Goal: Task Accomplishment & Management: Complete application form

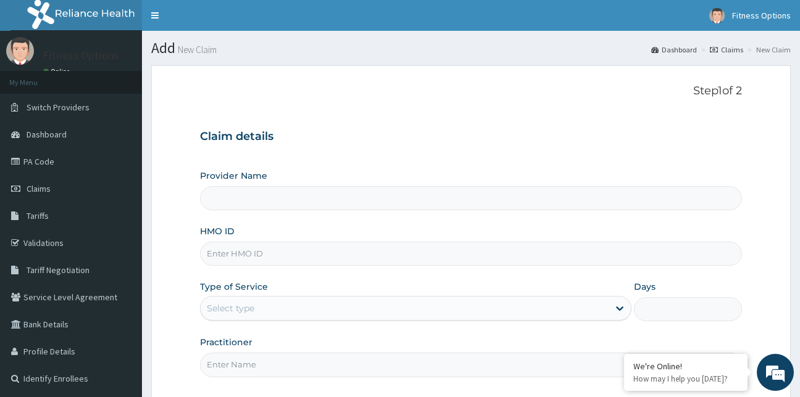
click at [345, 259] on input "HMO ID" at bounding box center [471, 254] width 543 height 24
type input "Fitness Options Ltd- Surulere"
type input "1"
type input "bif/10016/a"
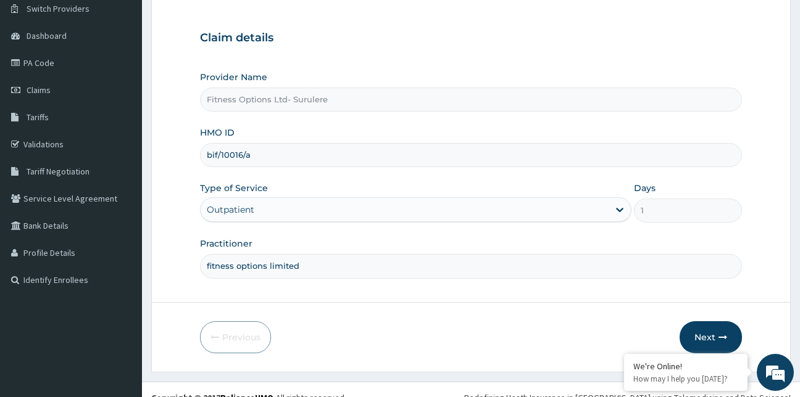
scroll to position [115, 0]
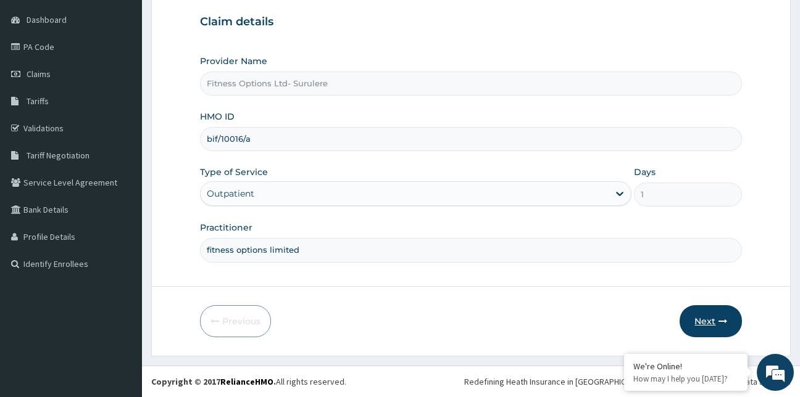
type input "fitness options limited"
click at [700, 318] on button "Next" at bounding box center [711, 322] width 62 height 32
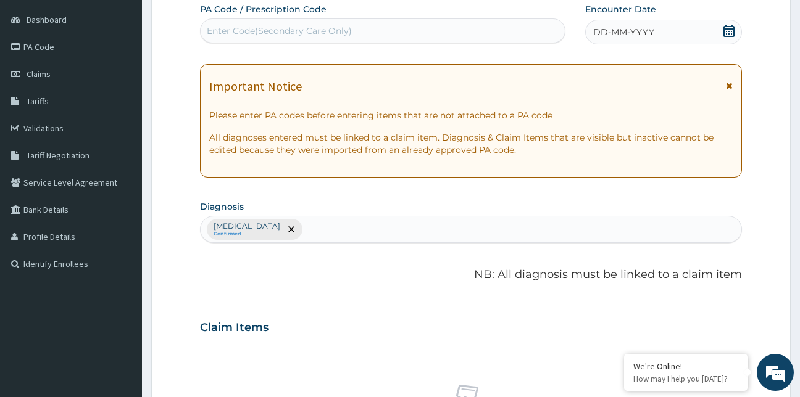
click at [339, 30] on div "Enter Code(Secondary Care Only)" at bounding box center [279, 31] width 145 height 12
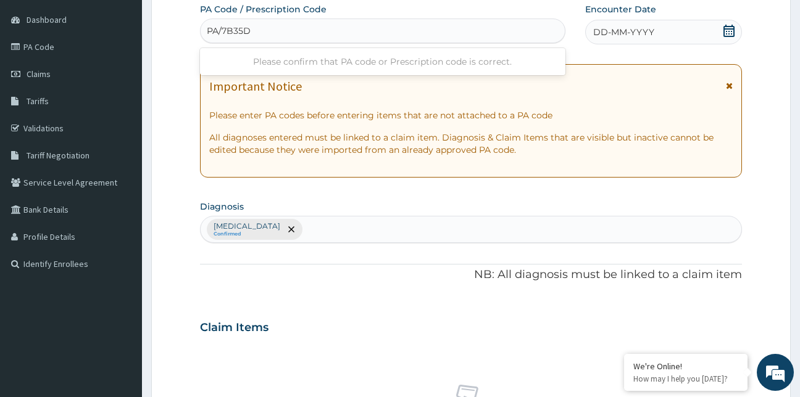
type input "PA/7B35DA"
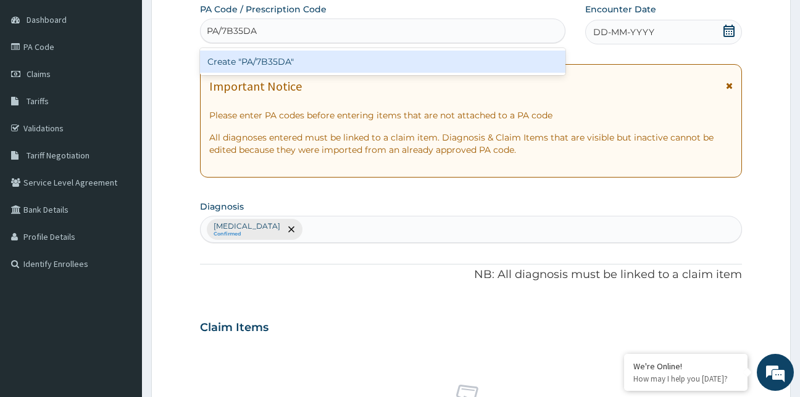
click at [329, 64] on div "Create "PA/7B35DA"" at bounding box center [383, 62] width 366 height 22
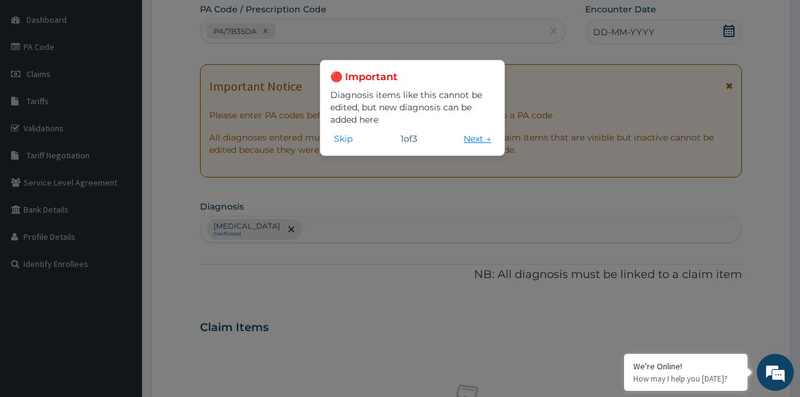
click at [480, 142] on button "Next →" at bounding box center [477, 139] width 35 height 14
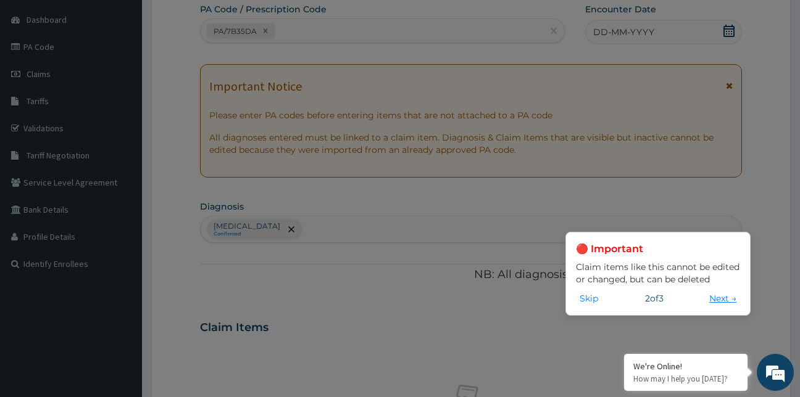
click at [714, 296] on button "Next →" at bounding box center [722, 299] width 35 height 14
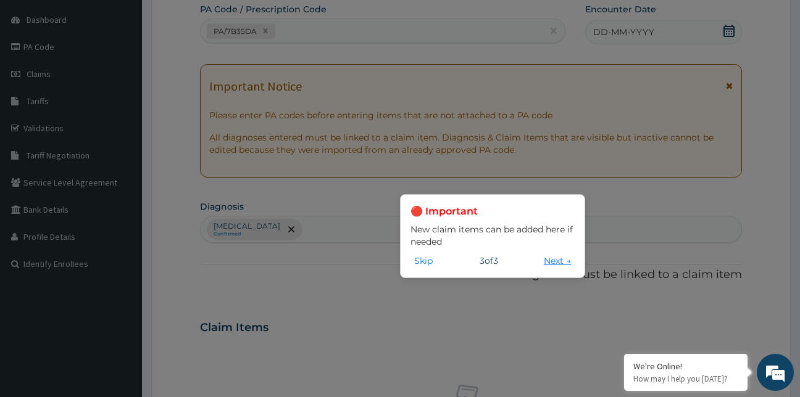
click at [556, 265] on button "Next →" at bounding box center [557, 261] width 35 height 14
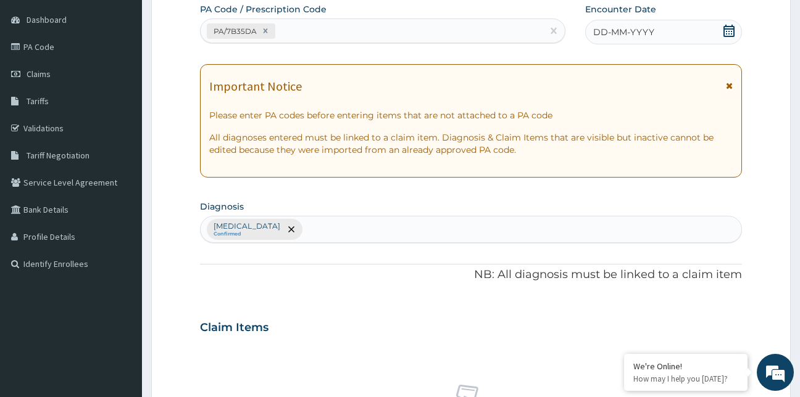
click at [737, 28] on div "DD-MM-YYYY" at bounding box center [663, 32] width 157 height 25
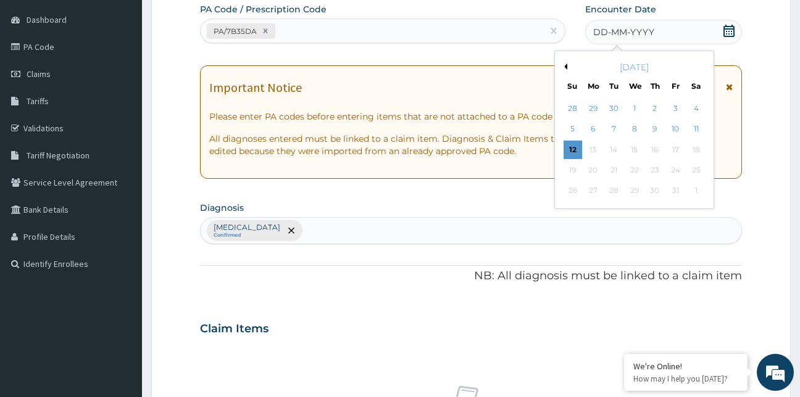
click at [729, 31] on icon at bounding box center [728, 31] width 11 height 12
click at [660, 130] on div "9" at bounding box center [655, 129] width 19 height 19
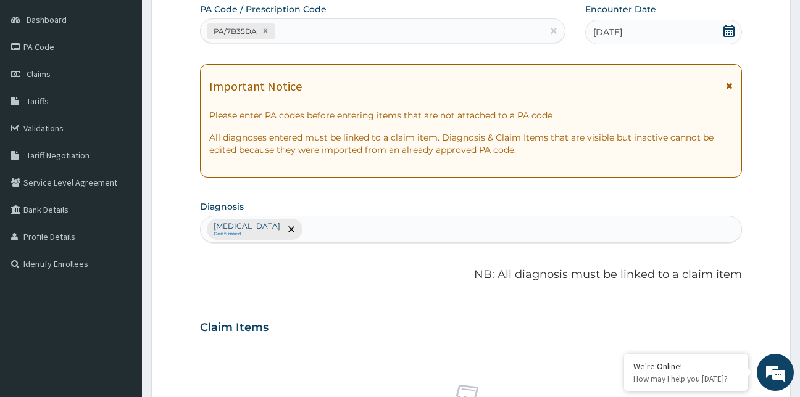
scroll to position [493, 0]
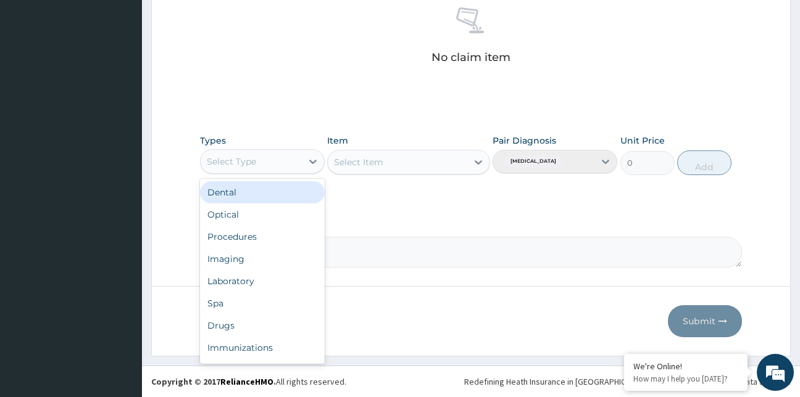
click at [231, 173] on div "Select Type" at bounding box center [262, 161] width 125 height 25
type input "g"
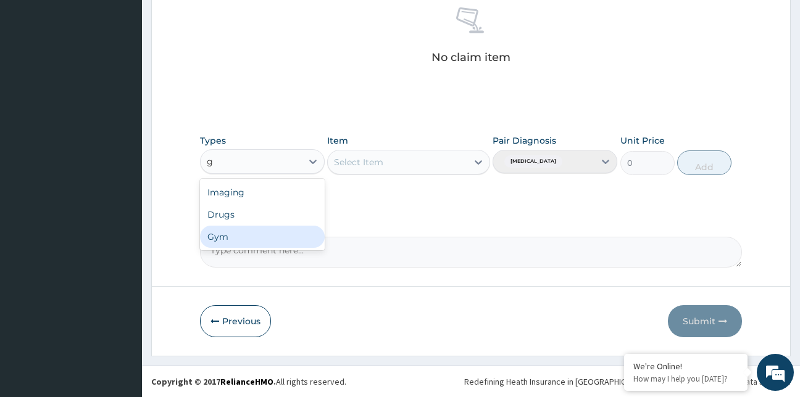
click at [235, 244] on div "Gym" at bounding box center [262, 237] width 125 height 22
click at [402, 169] on div "Select Item" at bounding box center [408, 162] width 163 height 25
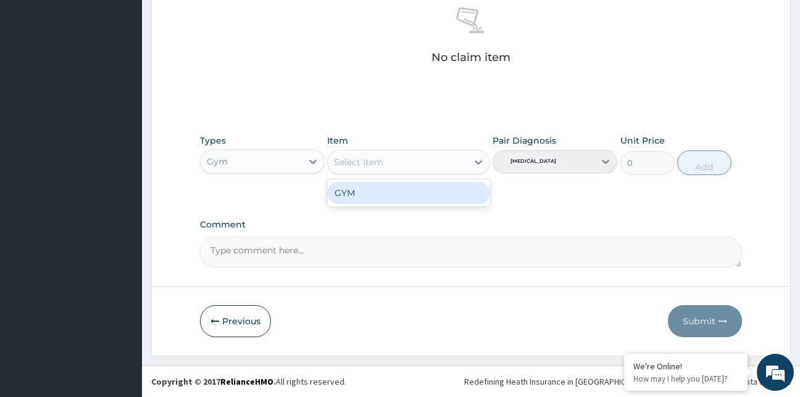
click at [402, 169] on div "Select Item" at bounding box center [397, 162] width 139 height 20
click at [413, 198] on div "GYM" at bounding box center [408, 193] width 163 height 22
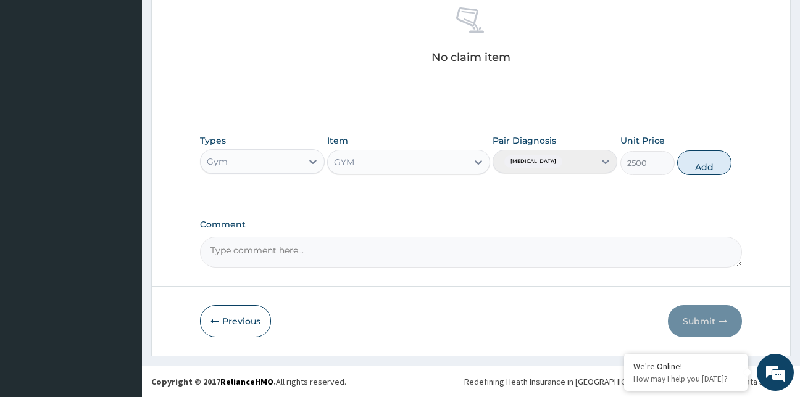
click at [699, 170] on button "Add" at bounding box center [704, 163] width 54 height 25
type input "0"
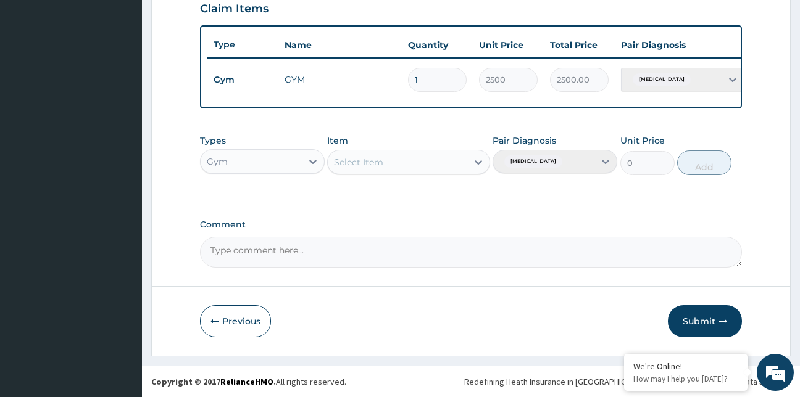
scroll to position [443, 0]
click at [697, 320] on button "Submit" at bounding box center [705, 322] width 74 height 32
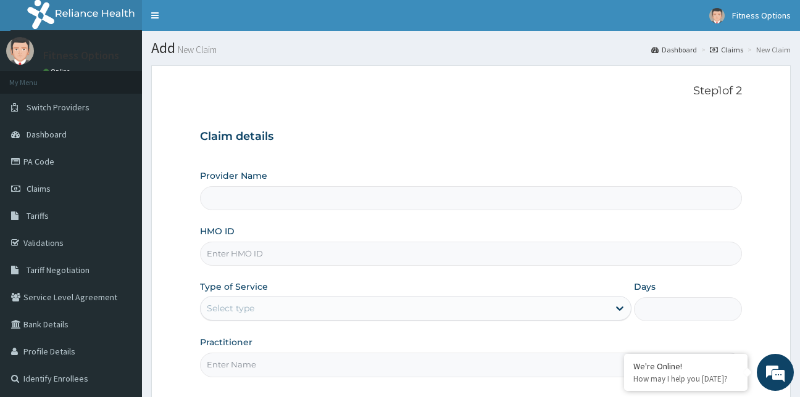
drag, startPoint x: 0, startPoint y: 0, endPoint x: 307, endPoint y: 254, distance: 398.9
click at [307, 254] on input "HMO ID" at bounding box center [471, 254] width 543 height 24
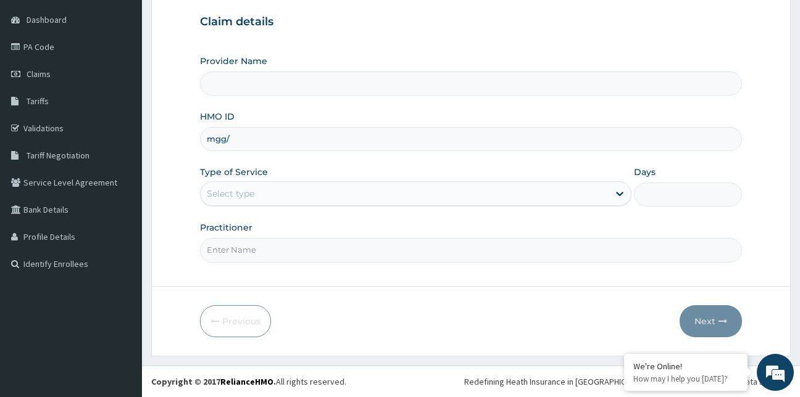
type input "mgg/1"
type input "Fitness Options Ltd- Surulere"
type input "1"
type input "mgg/10024/a"
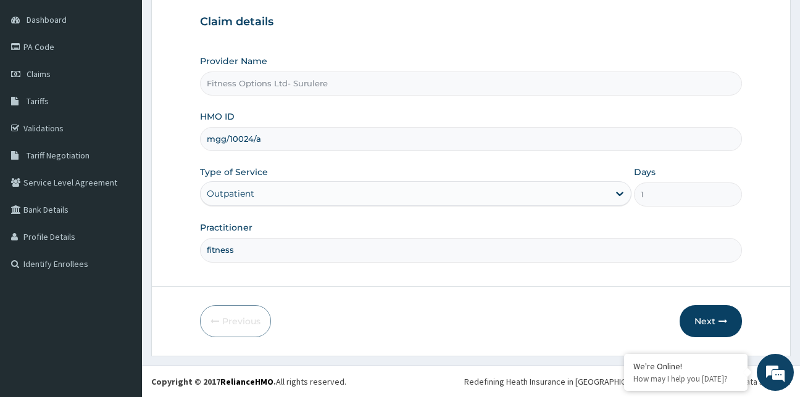
scroll to position [0, 0]
type input "fitness options limited"
click at [705, 323] on button "Next" at bounding box center [711, 322] width 62 height 32
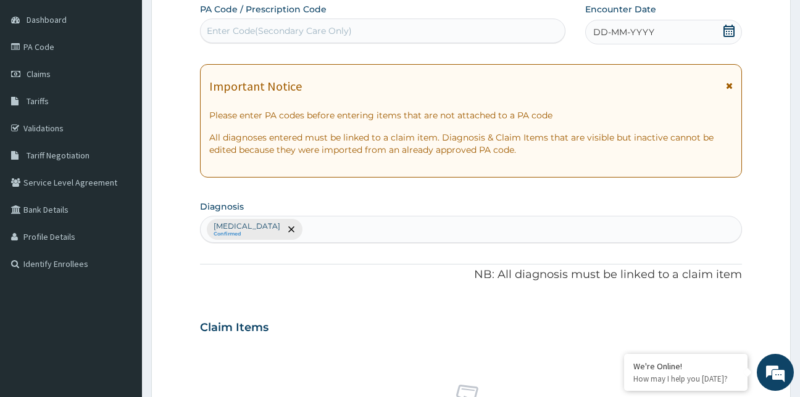
click at [380, 33] on div "Enter Code(Secondary Care Only)" at bounding box center [383, 31] width 365 height 20
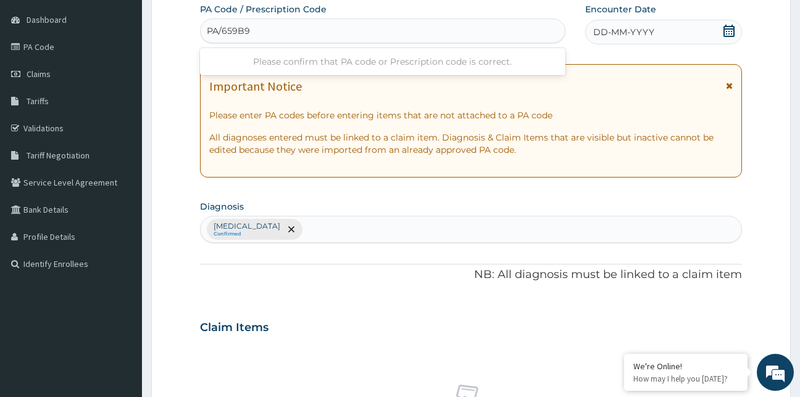
type input "PA/659B9E"
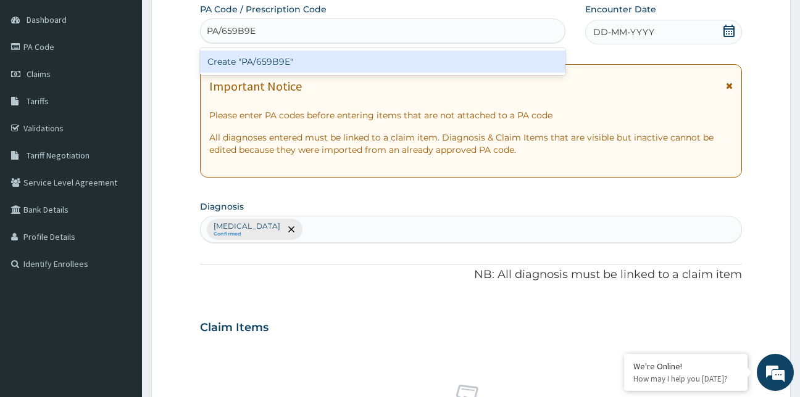
click at [383, 59] on div "Create "PA/659B9E"" at bounding box center [383, 62] width 366 height 22
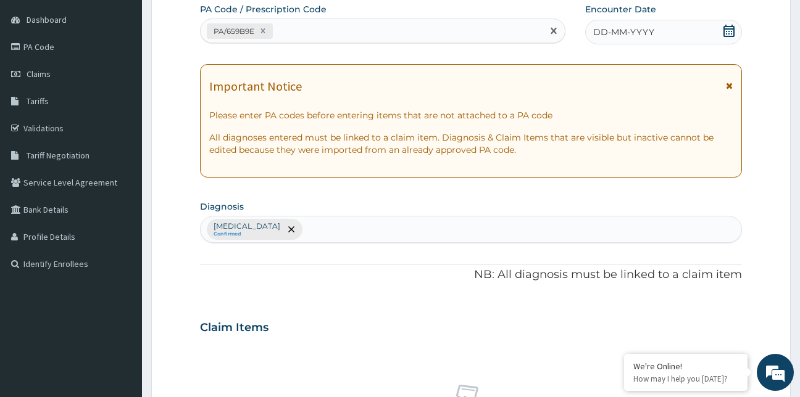
click at [730, 31] on icon at bounding box center [728, 31] width 11 height 12
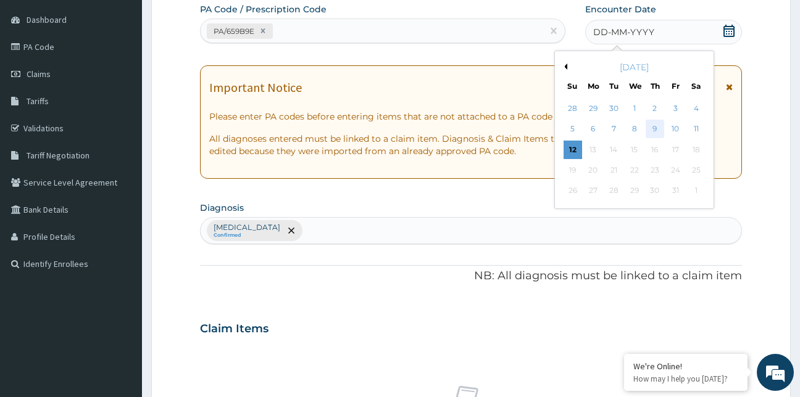
click at [651, 128] on div "9" at bounding box center [655, 129] width 19 height 19
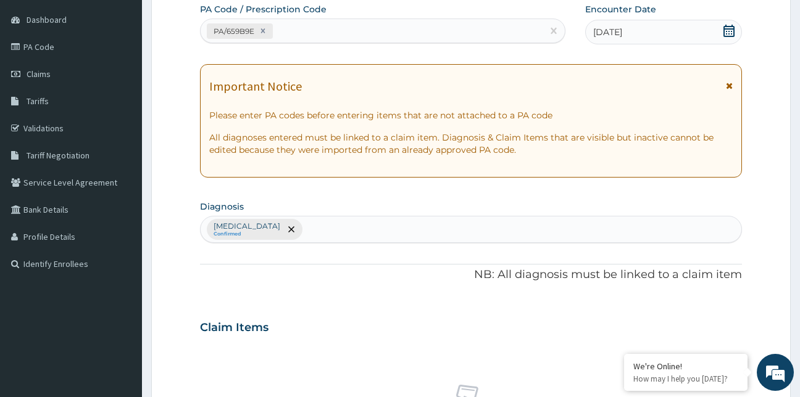
scroll to position [493, 0]
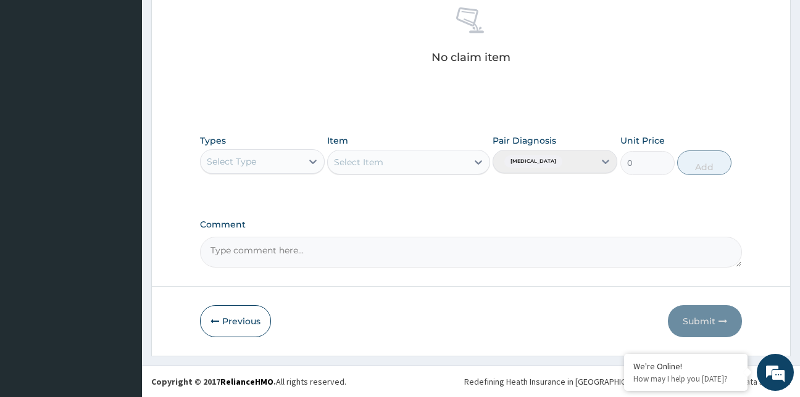
click at [274, 162] on div "Select Type" at bounding box center [251, 162] width 101 height 20
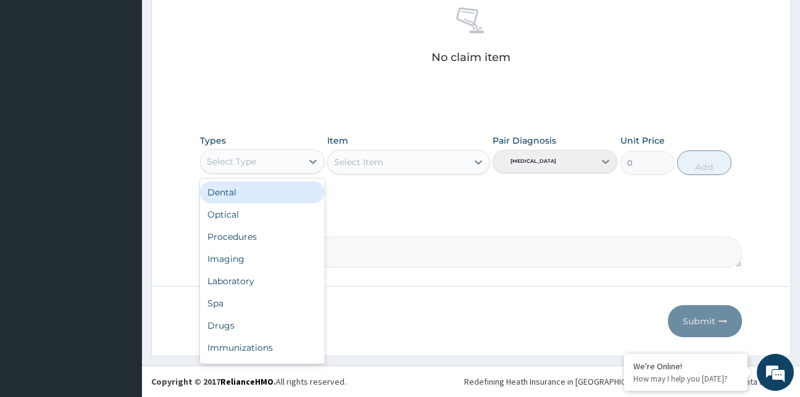
type input "g"
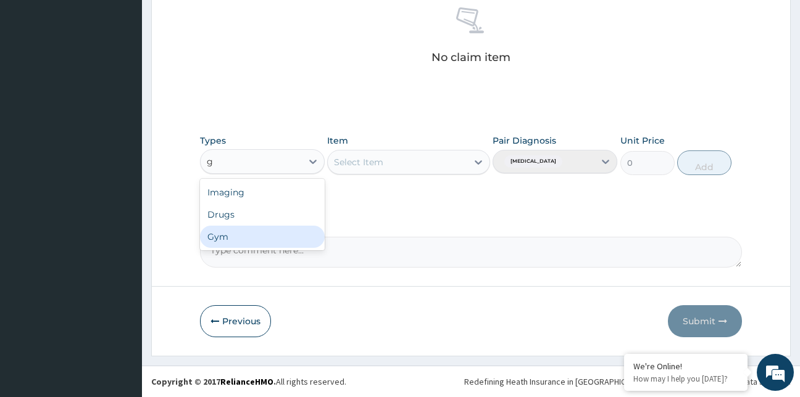
click at [271, 236] on div "Gym" at bounding box center [262, 237] width 125 height 22
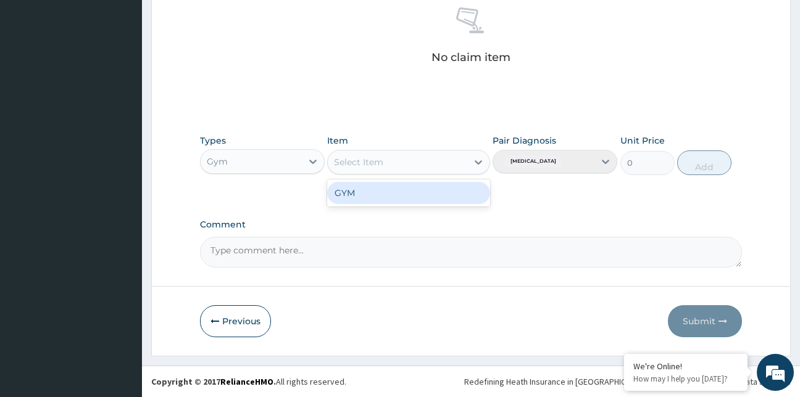
click at [451, 164] on div "Select Item" at bounding box center [397, 162] width 139 height 20
click at [459, 192] on div "GYM" at bounding box center [408, 193] width 163 height 22
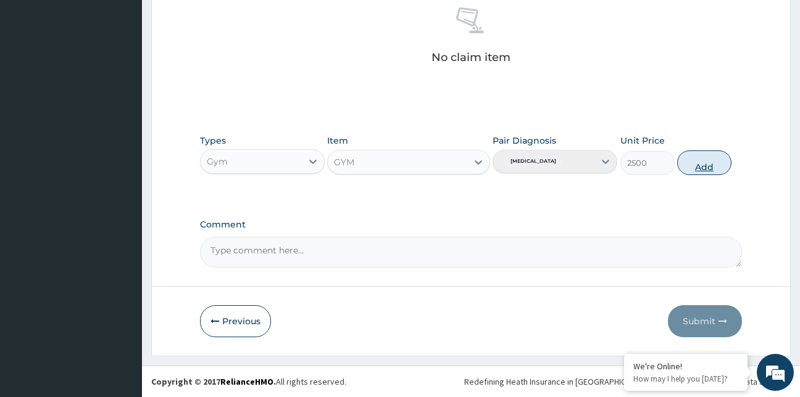
click at [700, 172] on button "Add" at bounding box center [704, 163] width 54 height 25
type input "0"
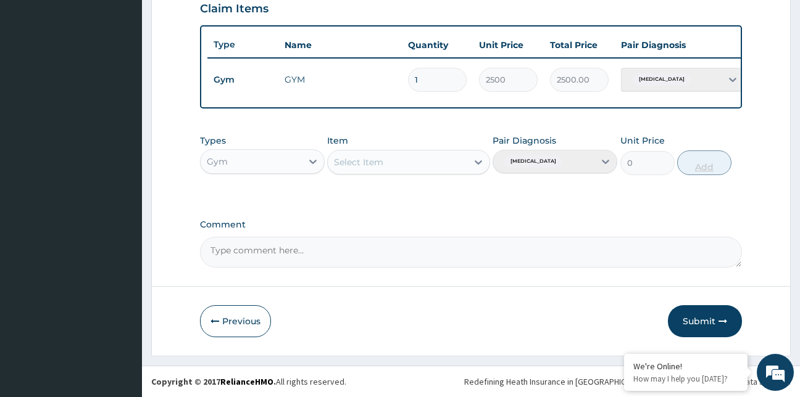
scroll to position [443, 0]
click at [704, 316] on button "Submit" at bounding box center [705, 322] width 74 height 32
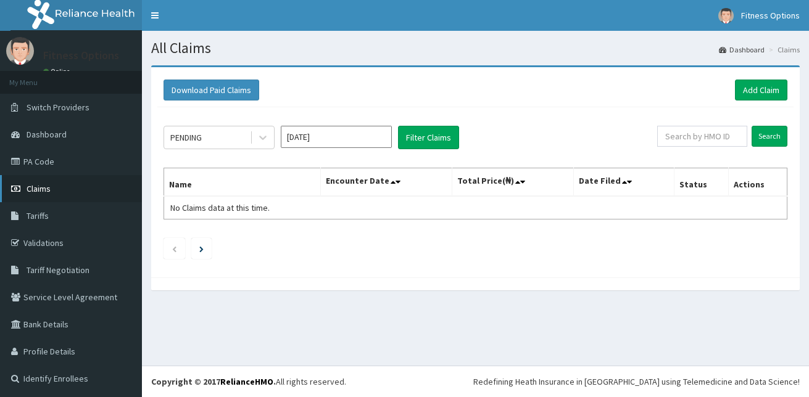
drag, startPoint x: 0, startPoint y: 0, endPoint x: 37, endPoint y: 190, distance: 193.7
click at [37, 190] on span "Claims" at bounding box center [39, 188] width 24 height 11
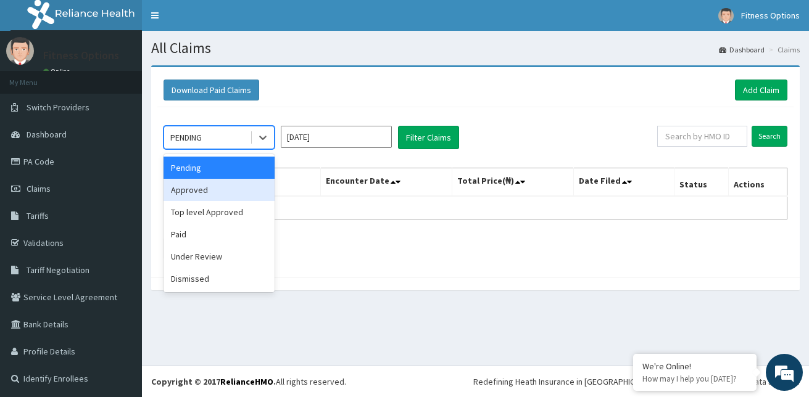
click at [252, 193] on div "Approved" at bounding box center [219, 190] width 111 height 22
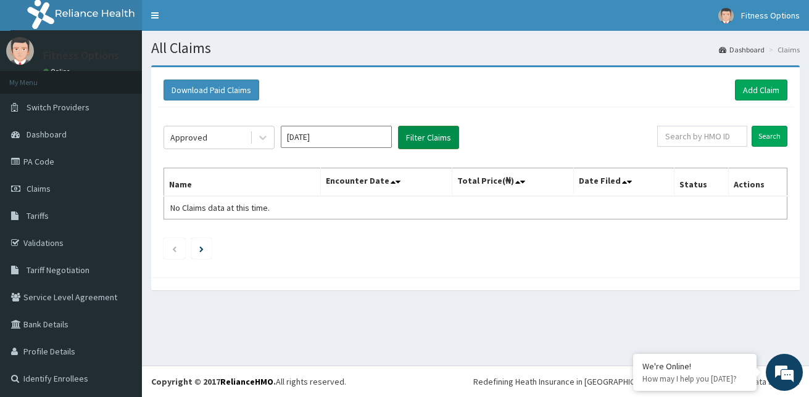
click at [421, 146] on button "Filter Claims" at bounding box center [428, 137] width 61 height 23
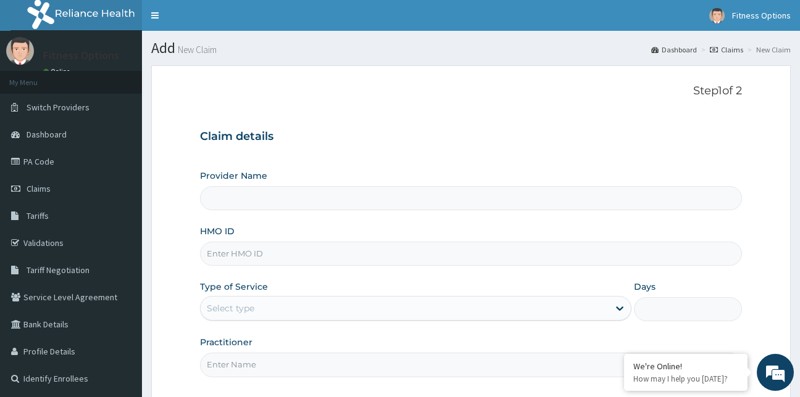
click at [241, 258] on input "HMO ID" at bounding box center [471, 254] width 543 height 24
type input "sss/1"
type input "Fitness Options Ltd- Surulere"
type input "1"
type input "sss/10007/e"
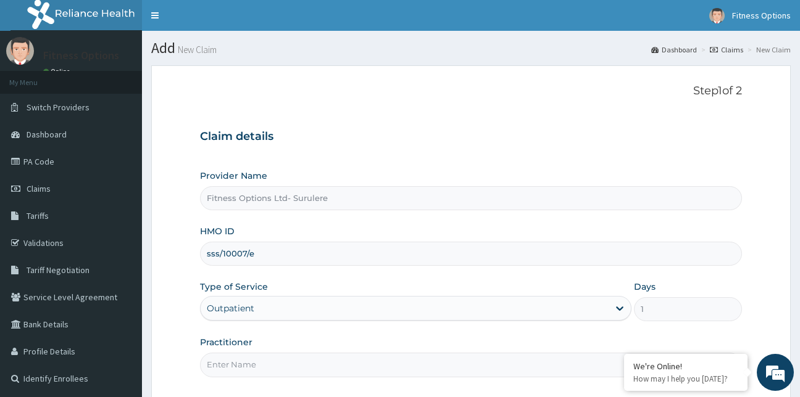
click at [237, 367] on input "Practitioner" at bounding box center [471, 365] width 543 height 24
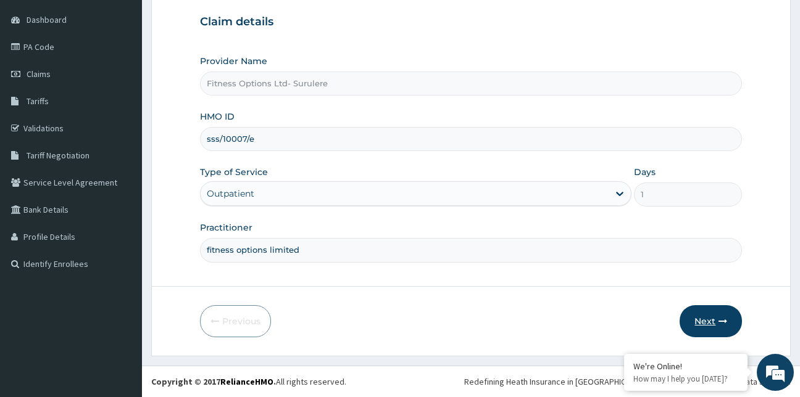
type input "fitness options limited"
click at [708, 330] on button "Next" at bounding box center [711, 322] width 62 height 32
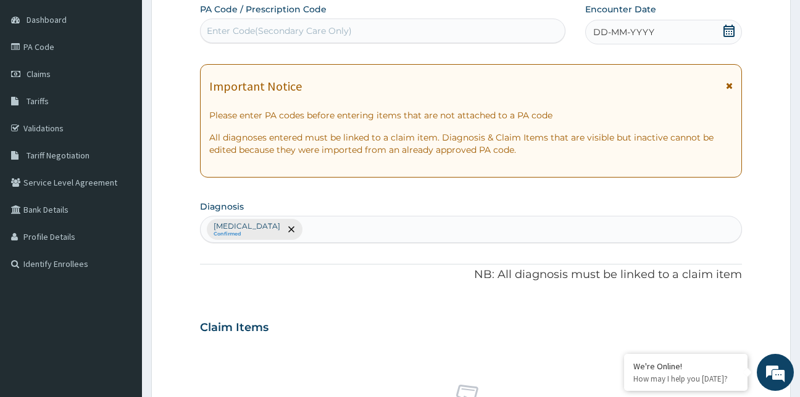
click at [376, 36] on div "Enter Code(Secondary Care Only)" at bounding box center [383, 31] width 365 height 20
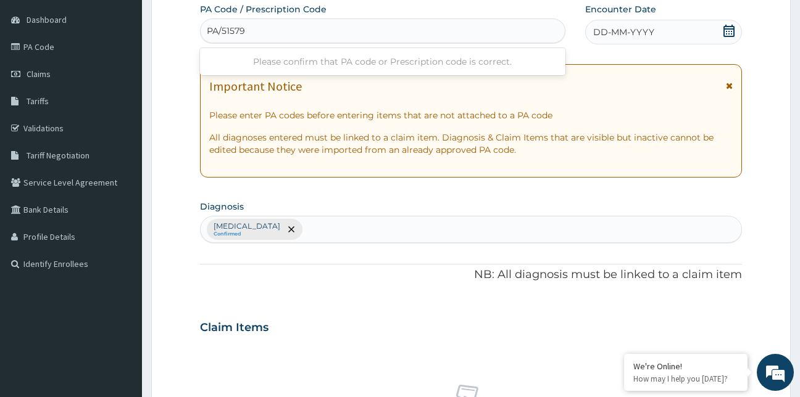
type input "PA/51579B"
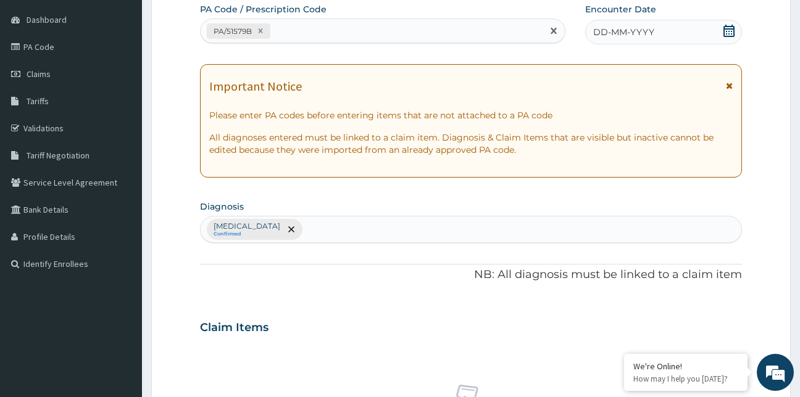
click at [726, 31] on icon at bounding box center [728, 31] width 11 height 12
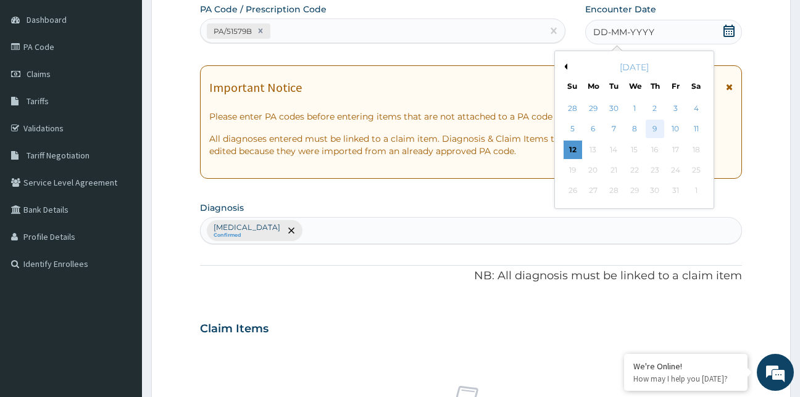
click at [649, 137] on div "9" at bounding box center [655, 129] width 19 height 19
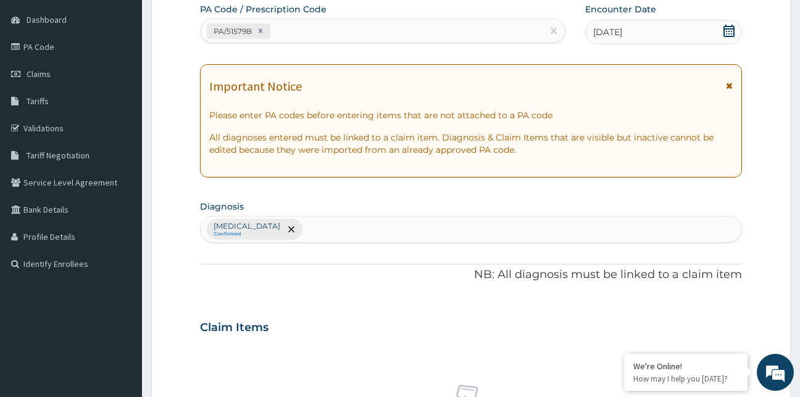
scroll to position [493, 0]
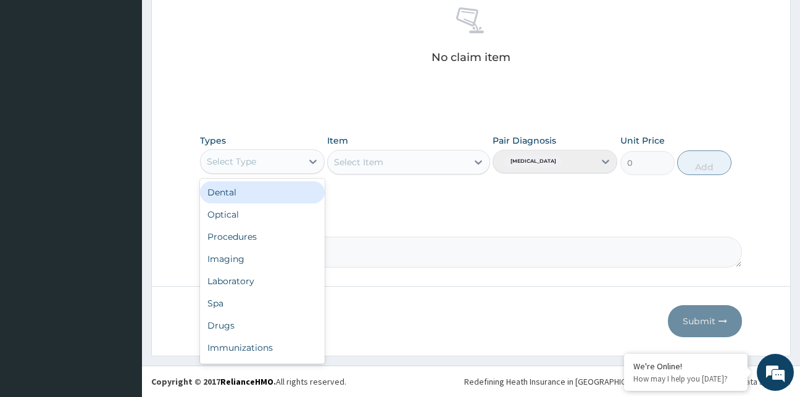
click at [291, 165] on div "Select Type" at bounding box center [251, 162] width 101 height 20
type input "g"
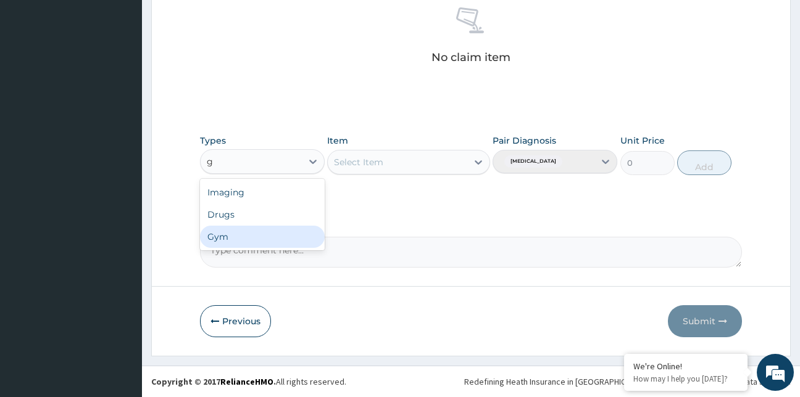
click at [260, 236] on div "Gym" at bounding box center [262, 237] width 125 height 22
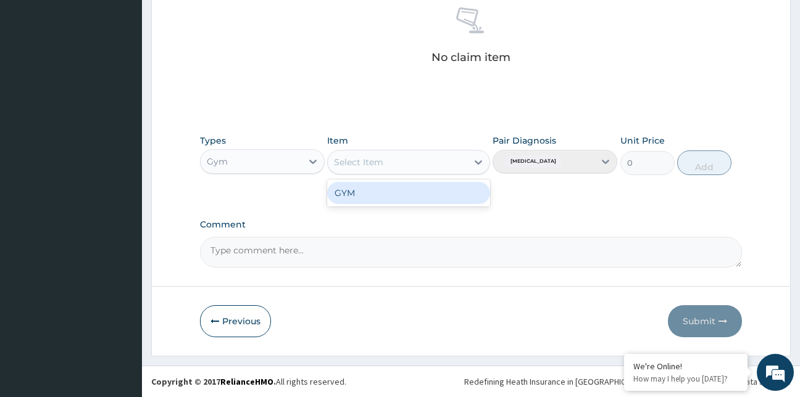
click at [418, 162] on div "Select Item" at bounding box center [397, 162] width 139 height 20
click at [433, 191] on div "GYM" at bounding box center [408, 193] width 163 height 22
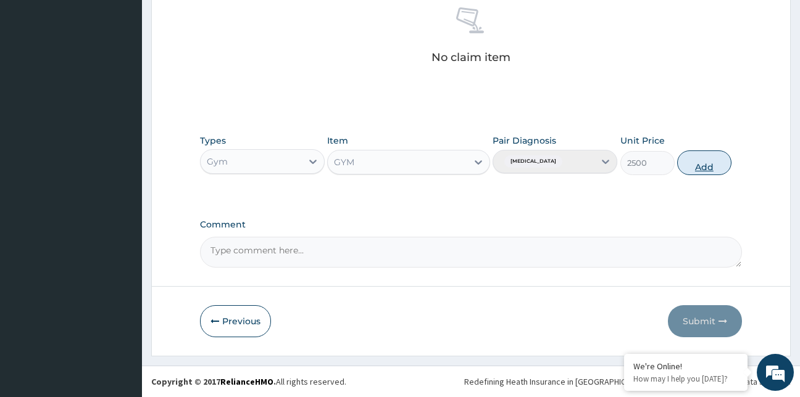
click at [702, 165] on button "Add" at bounding box center [704, 163] width 54 height 25
type input "0"
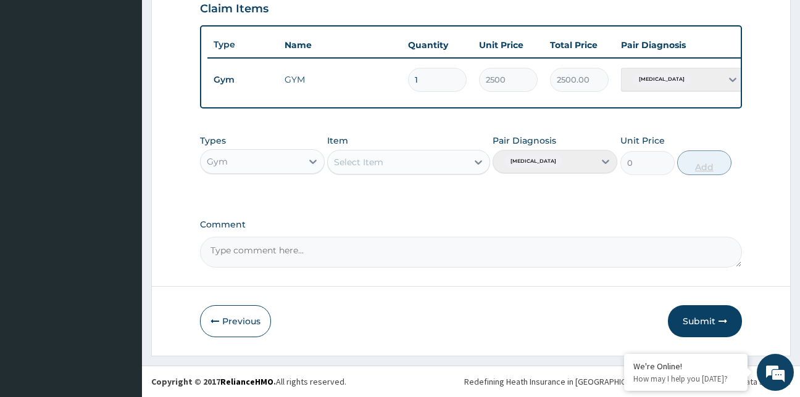
scroll to position [443, 0]
click at [700, 315] on button "Submit" at bounding box center [705, 322] width 74 height 32
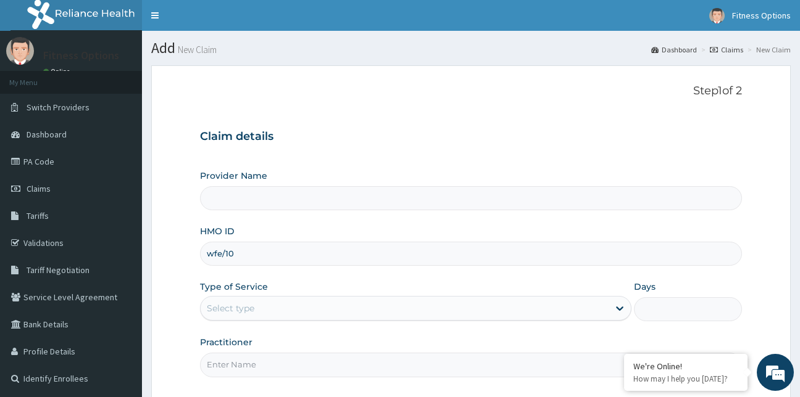
type input "wfe/100"
type input "Fitness Options Ltd- Surulere"
type input "1"
type input "wfe/10010/b"
click at [238, 364] on input "Practitioner" at bounding box center [471, 365] width 543 height 24
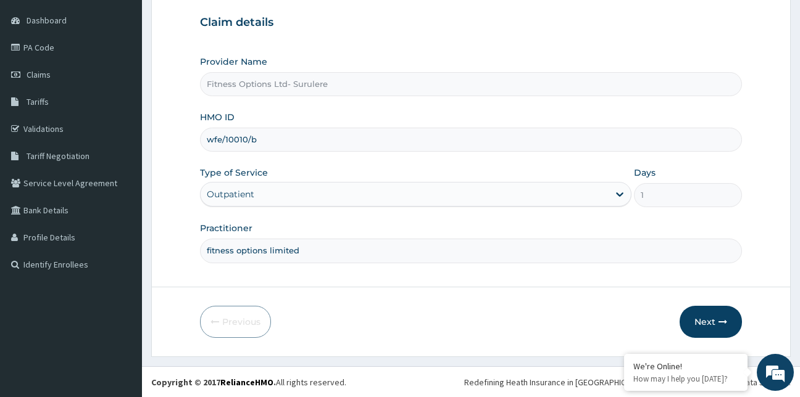
scroll to position [115, 0]
type input "fitness options limited"
click at [720, 318] on icon "button" at bounding box center [722, 321] width 9 height 9
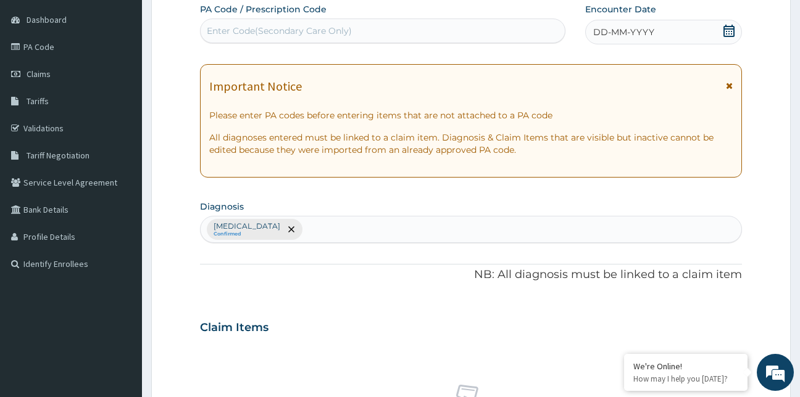
click at [266, 32] on div "Enter Code(Secondary Care Only)" at bounding box center [279, 31] width 145 height 12
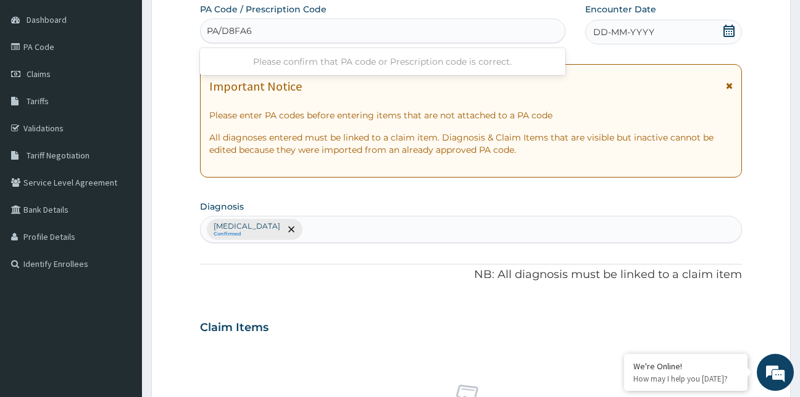
type input "PA/D8FA6D"
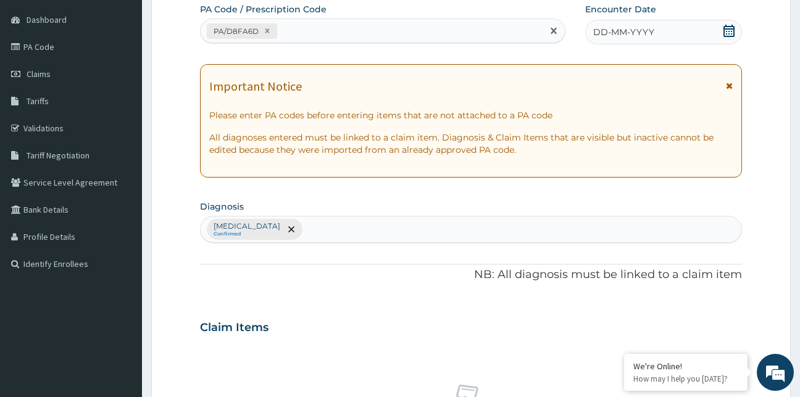
click at [729, 33] on icon at bounding box center [728, 31] width 11 height 12
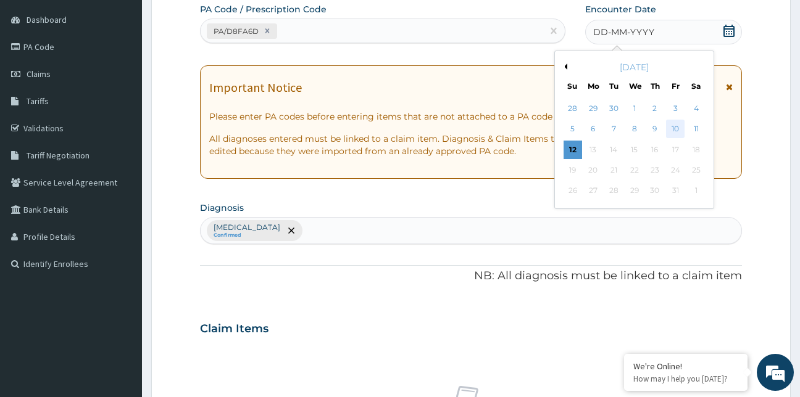
click at [677, 131] on div "10" at bounding box center [676, 129] width 19 height 19
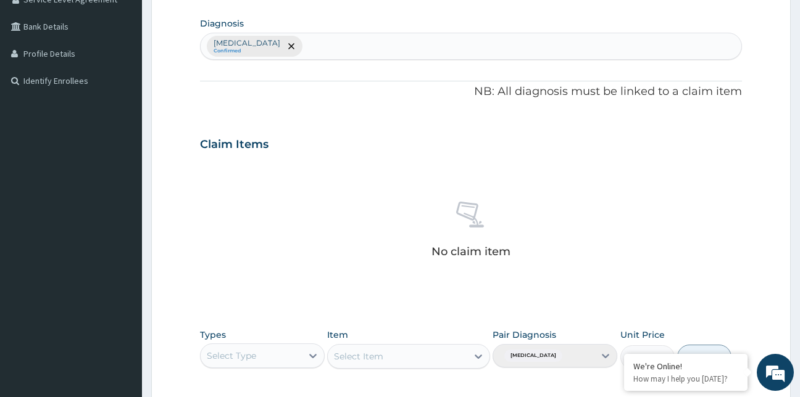
scroll to position [463, 0]
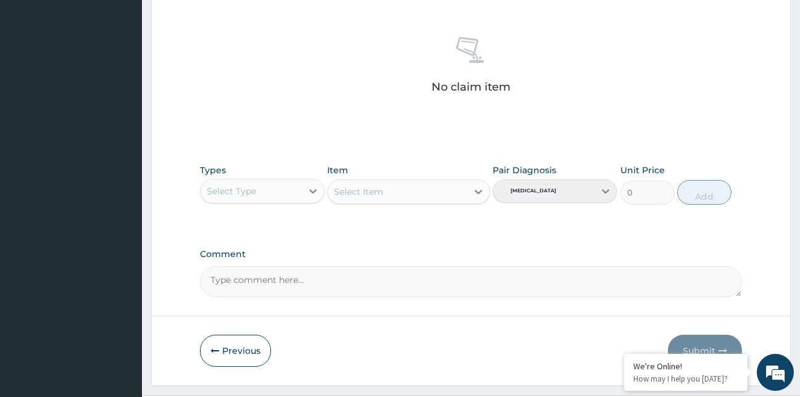
click at [252, 189] on div "Select Type" at bounding box center [231, 191] width 49 height 12
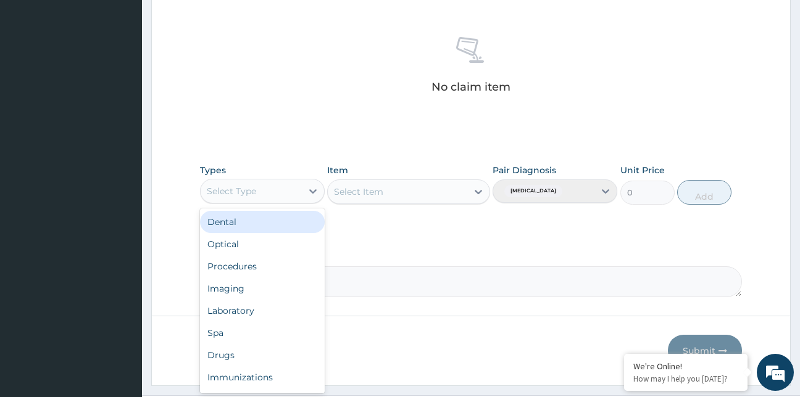
type input "g"
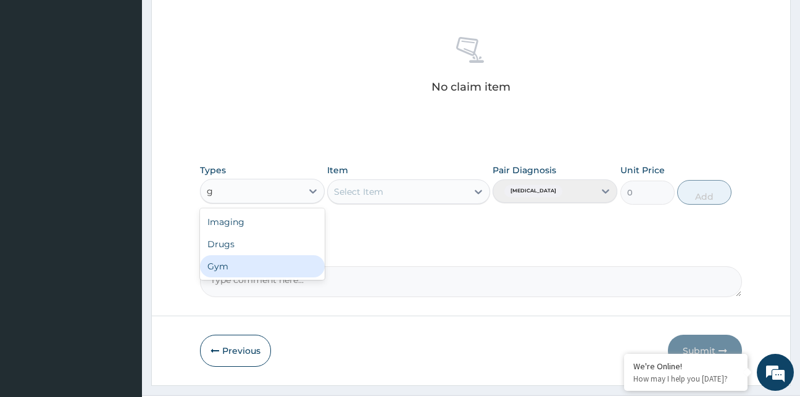
click at [255, 266] on div "Gym" at bounding box center [262, 267] width 125 height 22
click at [391, 198] on div "Select Item" at bounding box center [408, 192] width 163 height 25
click at [391, 198] on div "Select Item" at bounding box center [397, 192] width 139 height 20
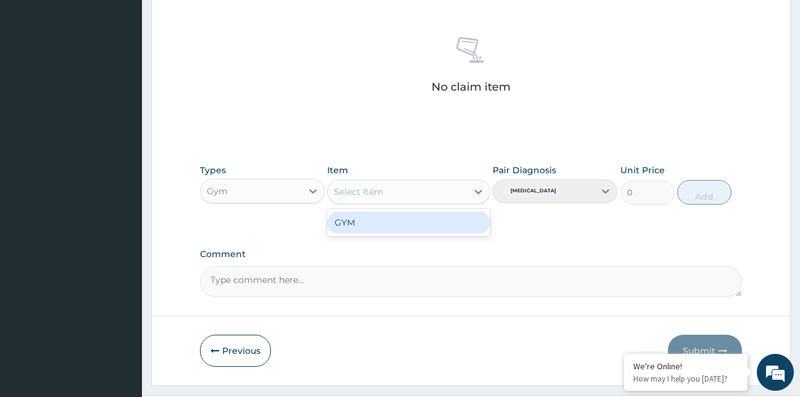
click at [406, 228] on div "GYM" at bounding box center [408, 223] width 163 height 22
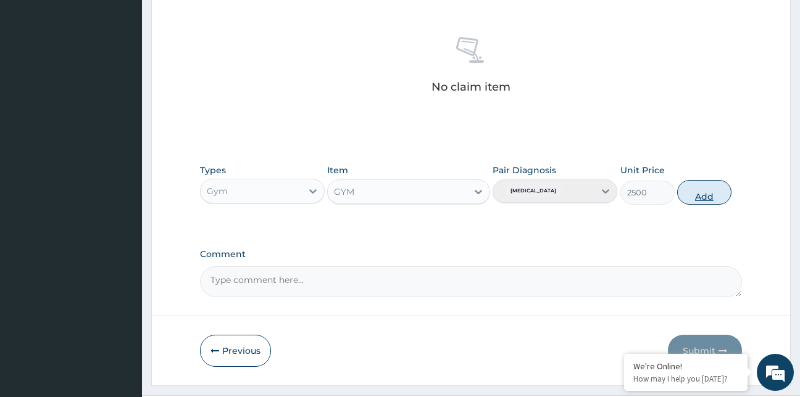
click at [712, 199] on button "Add" at bounding box center [704, 192] width 54 height 25
type input "0"
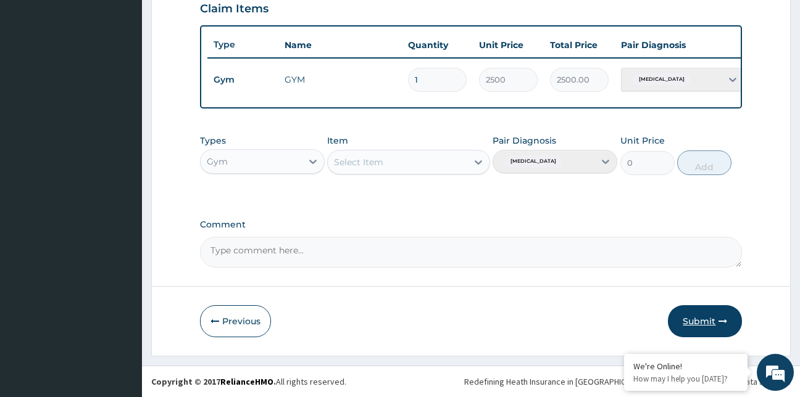
click at [694, 328] on button "Submit" at bounding box center [705, 322] width 74 height 32
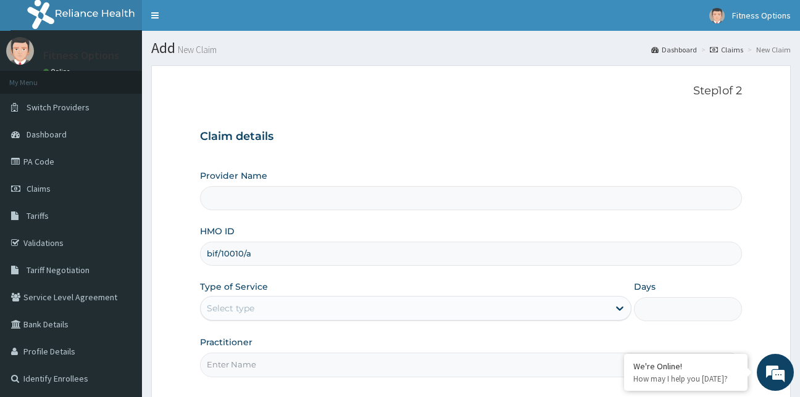
click at [239, 256] on input "bif/10010/a" at bounding box center [471, 254] width 543 height 24
type input "bif/10016/a"
type input "Fitness Options Ltd- Surulere"
type input "1"
type input "bif/10016/a"
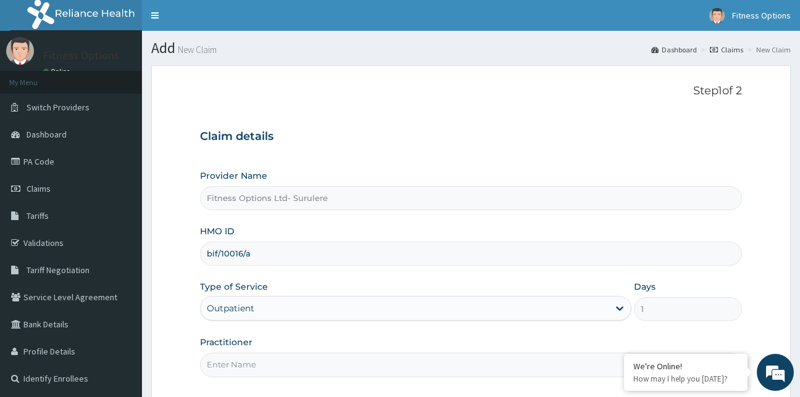
click at [226, 368] on input "Practitioner" at bounding box center [471, 365] width 543 height 24
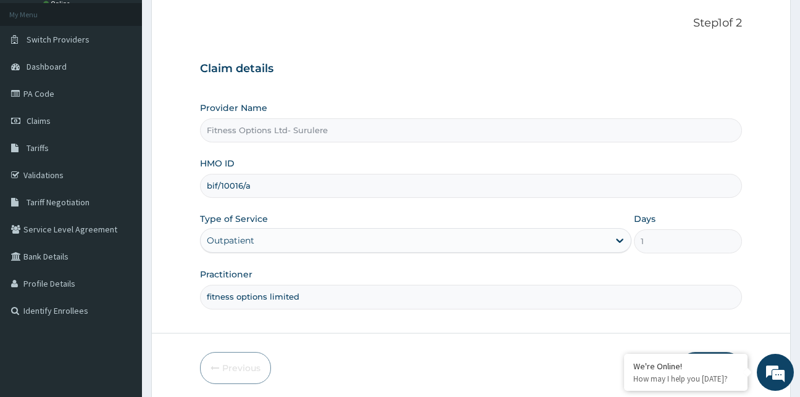
scroll to position [115, 0]
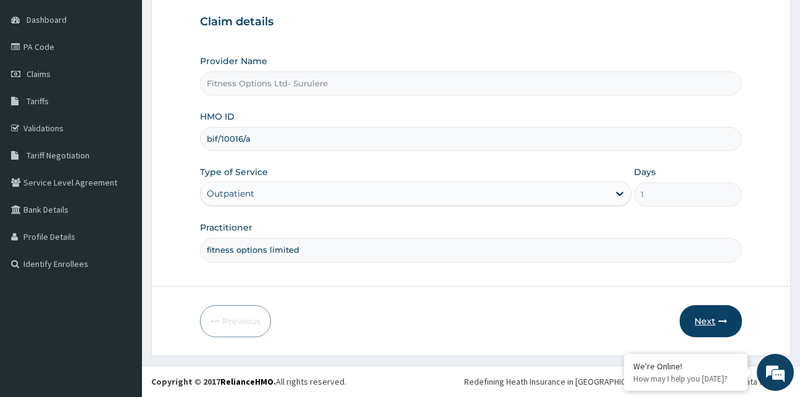
type input "fitness options limited"
click at [711, 306] on button "Next" at bounding box center [711, 322] width 62 height 32
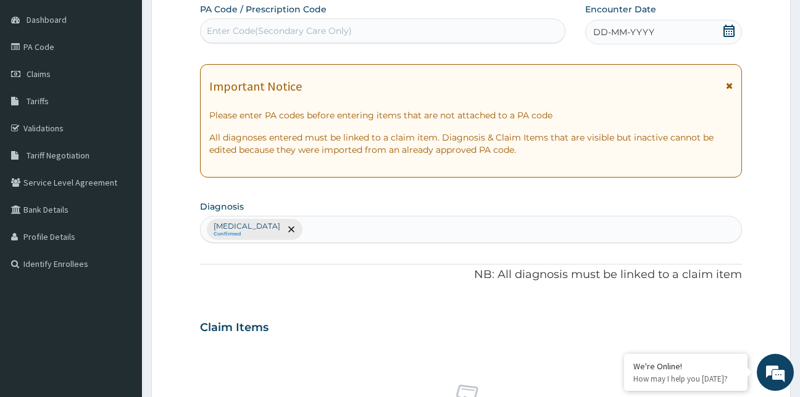
click at [380, 29] on div "Enter Code(Secondary Care Only)" at bounding box center [383, 31] width 365 height 20
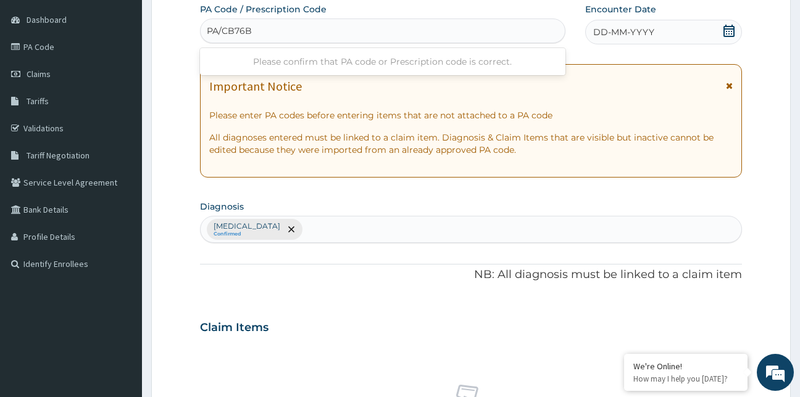
type input "PA/CB76B4"
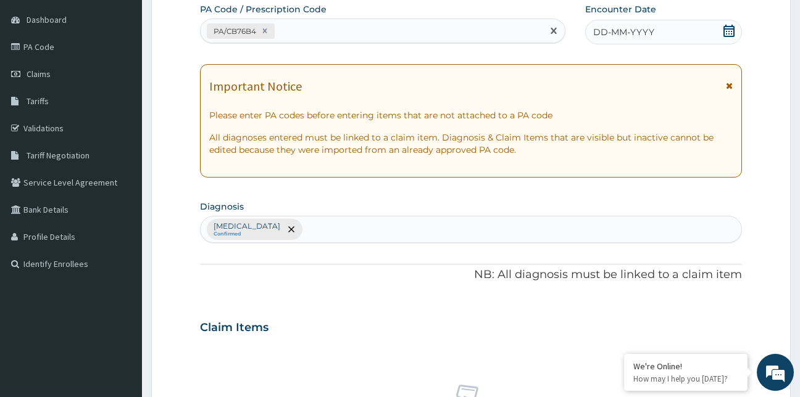
click at [733, 33] on icon at bounding box center [729, 31] width 12 height 12
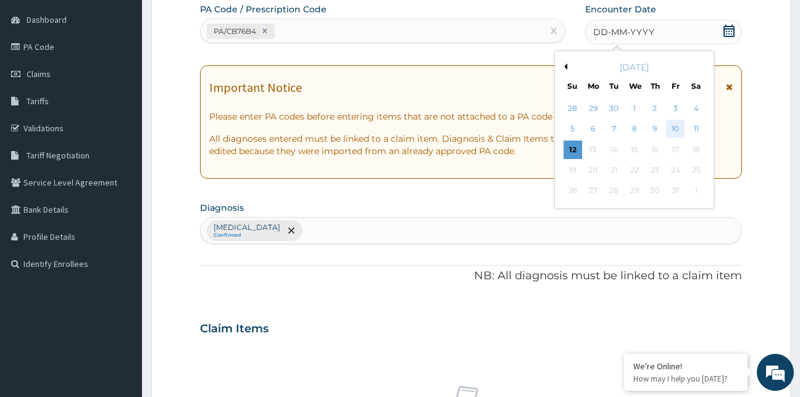
click at [676, 130] on div "10" at bounding box center [676, 129] width 19 height 19
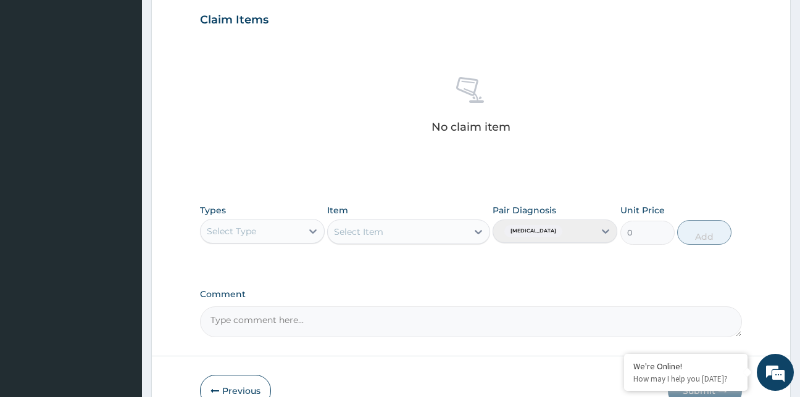
scroll to position [424, 0]
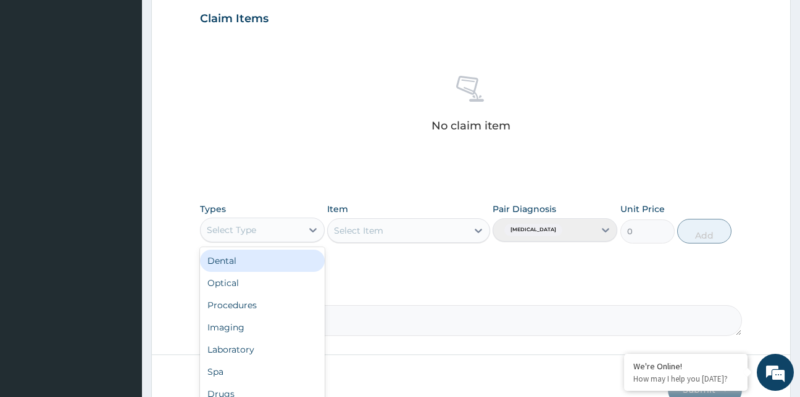
click at [301, 226] on div "Select Type" at bounding box center [251, 230] width 101 height 20
type input "g"
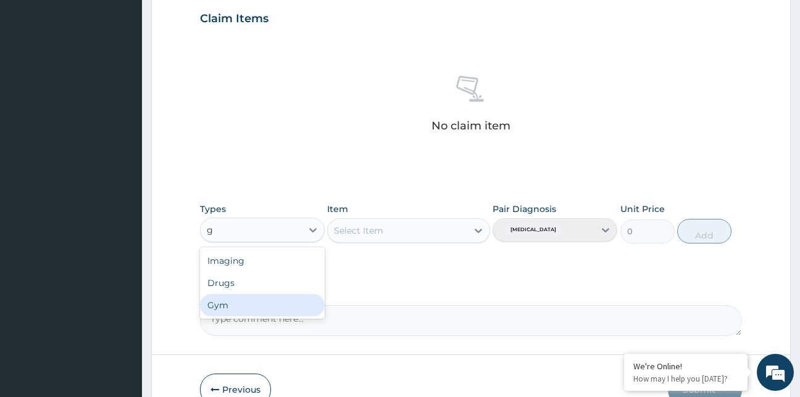
click at [248, 303] on div "Gym" at bounding box center [262, 305] width 125 height 22
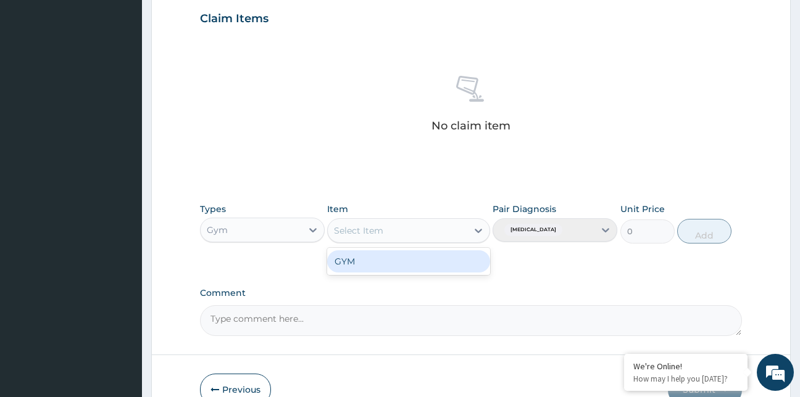
click at [411, 234] on div "Select Item" at bounding box center [397, 231] width 139 height 20
click at [428, 269] on div "GYM" at bounding box center [408, 262] width 163 height 22
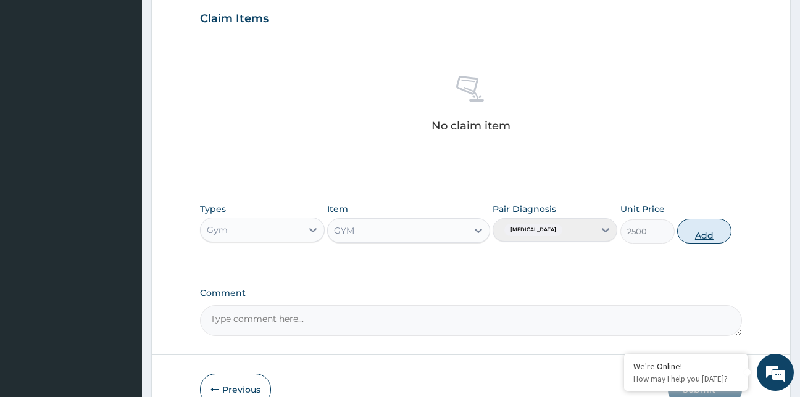
click at [707, 235] on button "Add" at bounding box center [704, 231] width 54 height 25
type input "0"
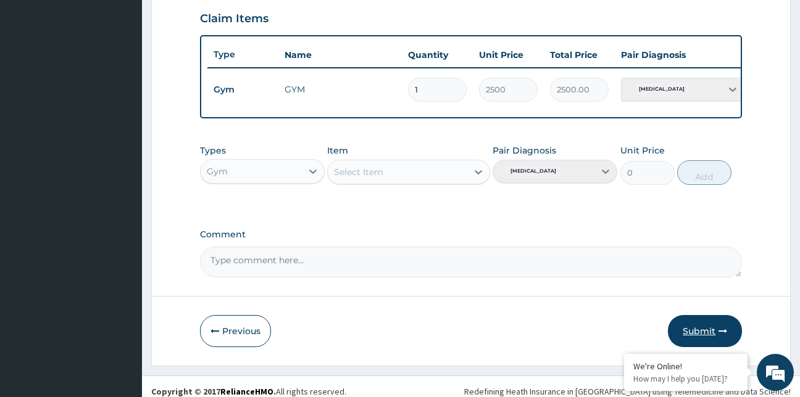
click at [702, 344] on button "Submit" at bounding box center [705, 331] width 74 height 32
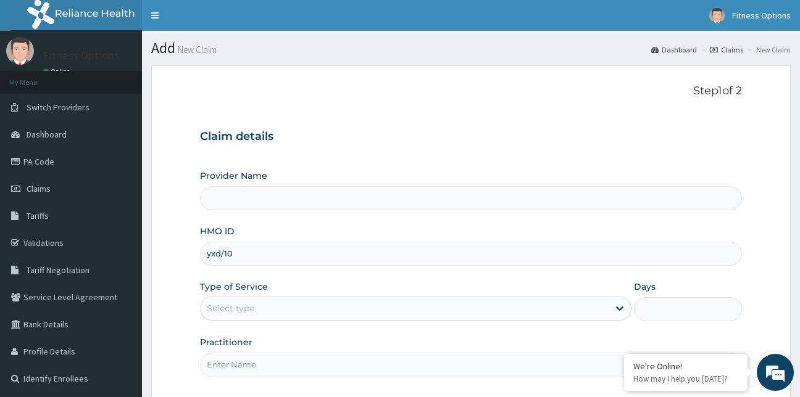
type input "yxd/100"
type input "Fitness Options Ltd- Surulere"
type input "yxd/1000"
type input "1"
type input "yxd/10002/a"
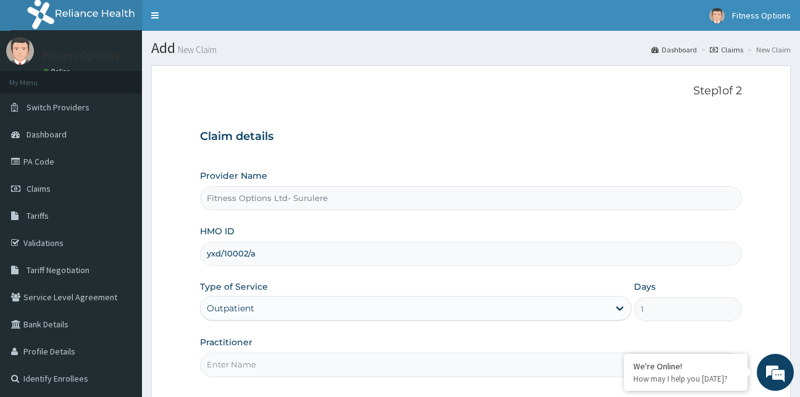
click at [286, 364] on input "Practitioner" at bounding box center [471, 365] width 543 height 24
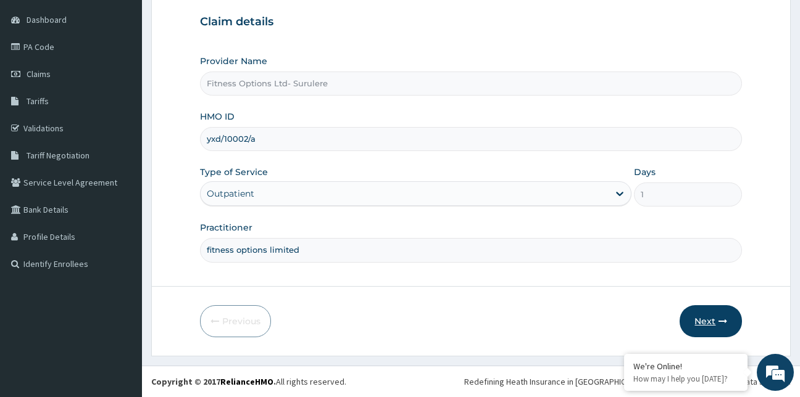
type input "fitness options limited"
click at [714, 317] on button "Next" at bounding box center [711, 322] width 62 height 32
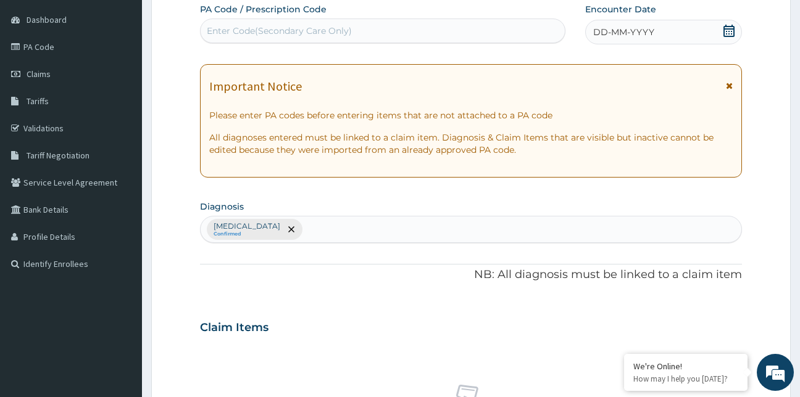
click at [310, 22] on div "Enter Code(Secondary Care Only)" at bounding box center [383, 31] width 365 height 20
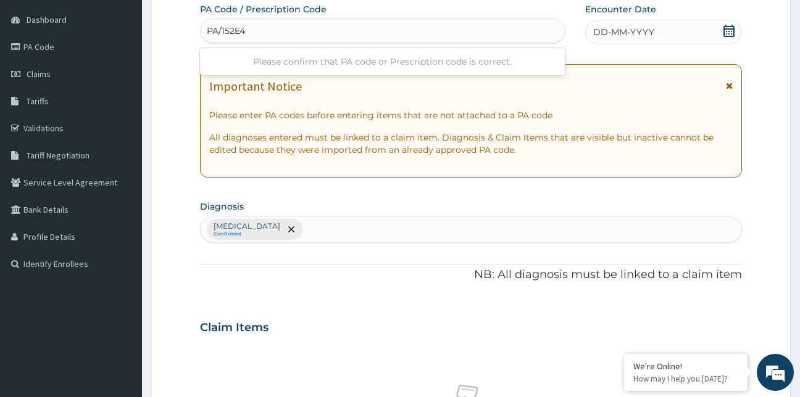
type input "PA/152E40"
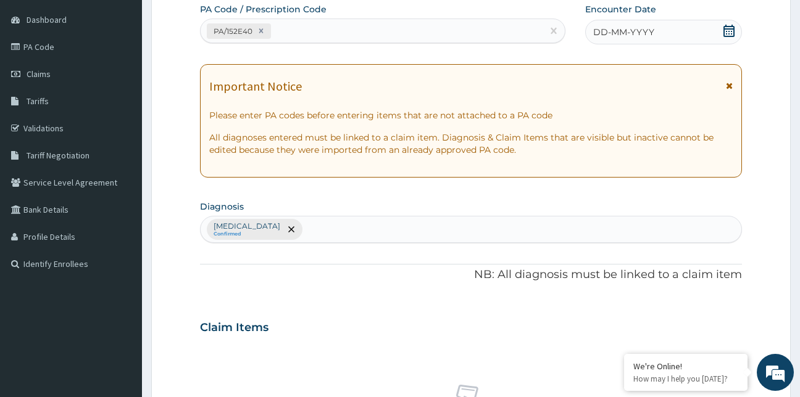
click at [731, 35] on icon at bounding box center [729, 31] width 12 height 12
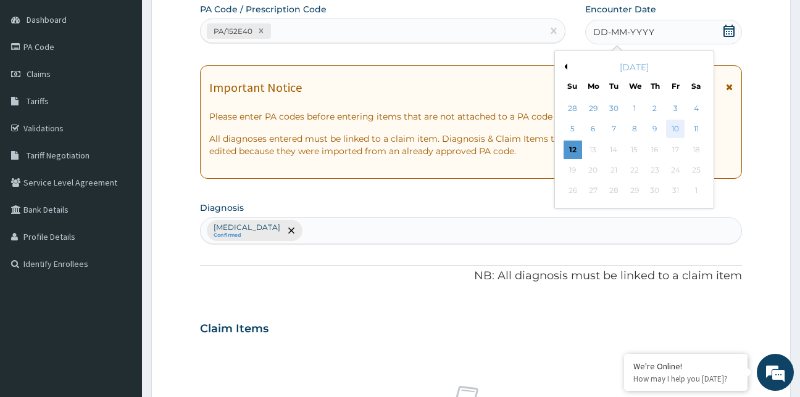
click at [674, 132] on div "10" at bounding box center [676, 129] width 19 height 19
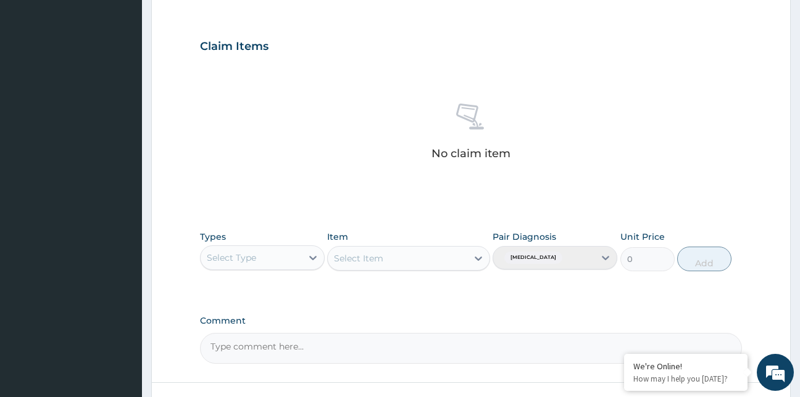
scroll to position [493, 0]
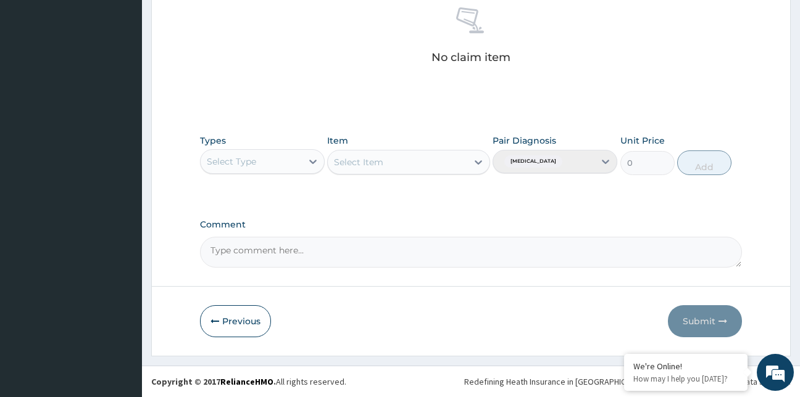
click at [257, 170] on div "Select Type" at bounding box center [251, 162] width 101 height 20
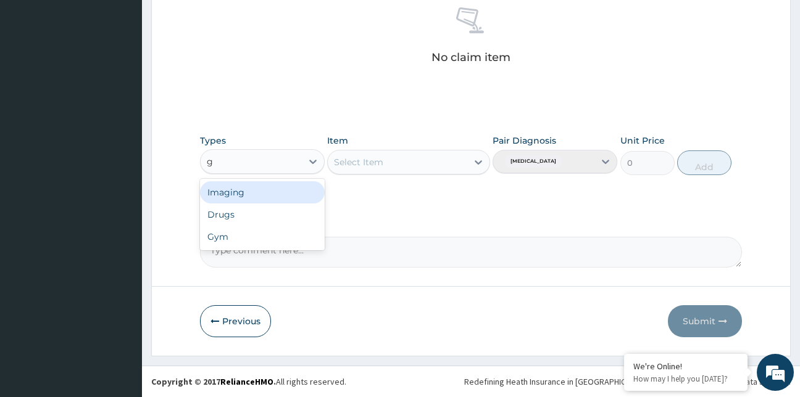
type input "g"
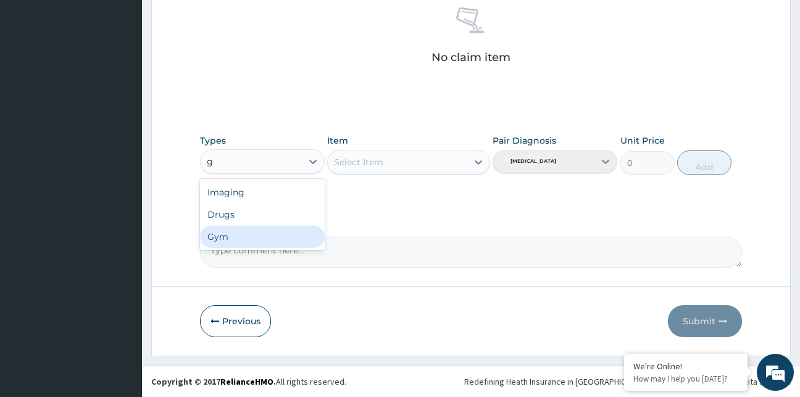
click at [238, 236] on div "Gym" at bounding box center [262, 237] width 125 height 22
click at [422, 168] on div "Select Item" at bounding box center [408, 162] width 163 height 25
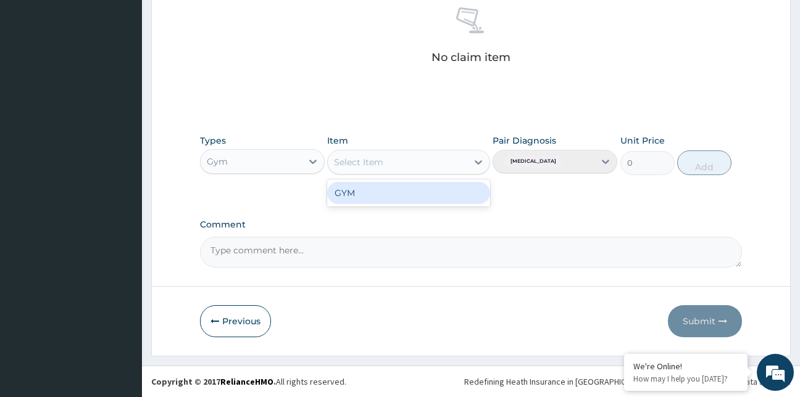
click at [422, 168] on div "Select Item" at bounding box center [397, 162] width 139 height 20
click at [436, 198] on div "GYM" at bounding box center [408, 193] width 163 height 22
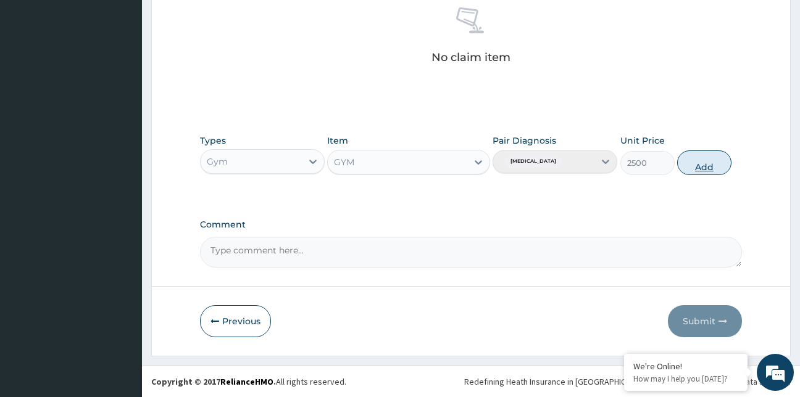
click at [693, 171] on button "Add" at bounding box center [704, 163] width 54 height 25
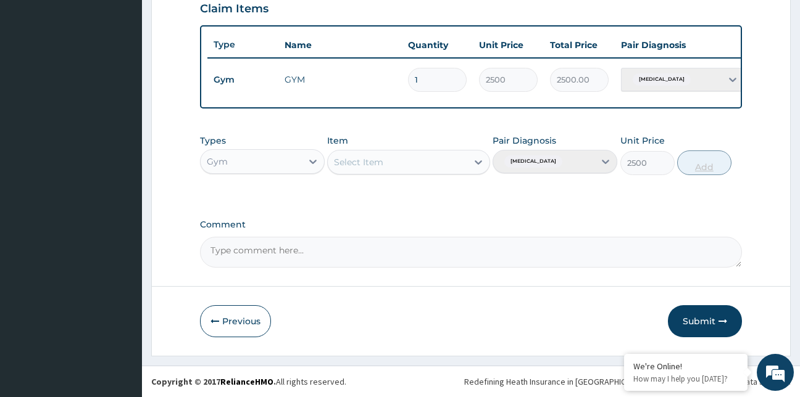
type input "0"
click at [704, 319] on button "Submit" at bounding box center [705, 322] width 74 height 32
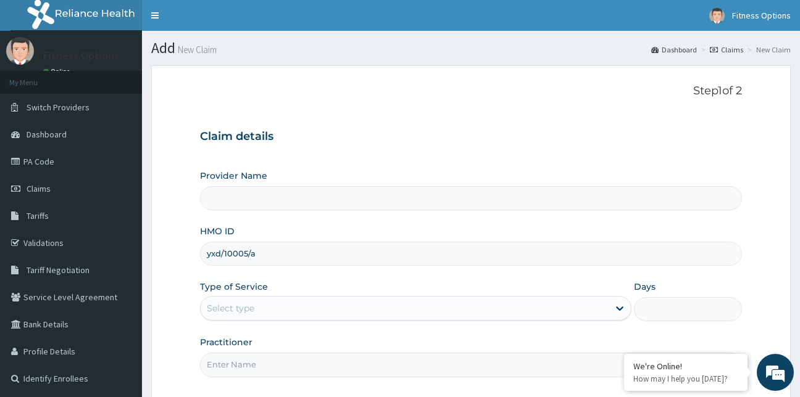
type input "yxd/10005/a"
click at [302, 362] on input "Practitioner" at bounding box center [471, 365] width 543 height 24
type input "fitnes"
type input "Fitness Options Ltd- Surulere"
type input "1"
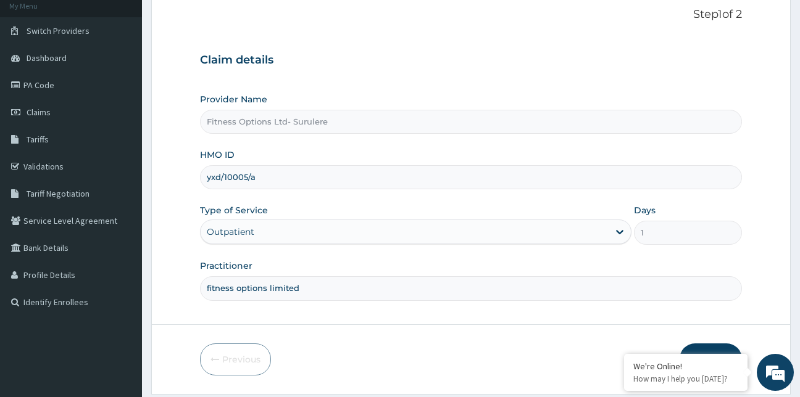
scroll to position [115, 0]
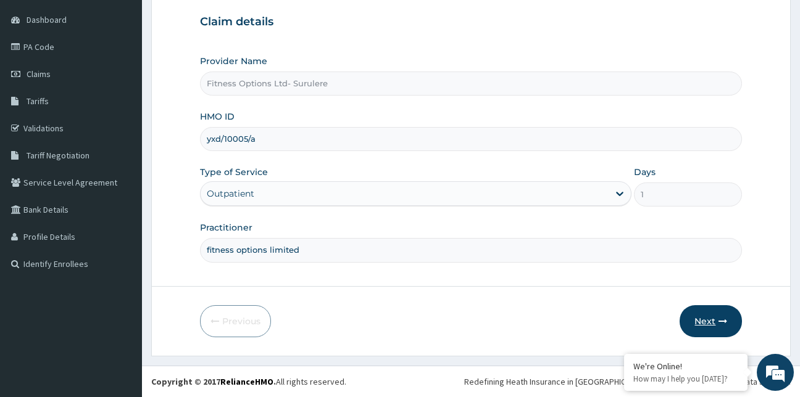
type input "fitness options limited"
click at [702, 322] on button "Next" at bounding box center [711, 322] width 62 height 32
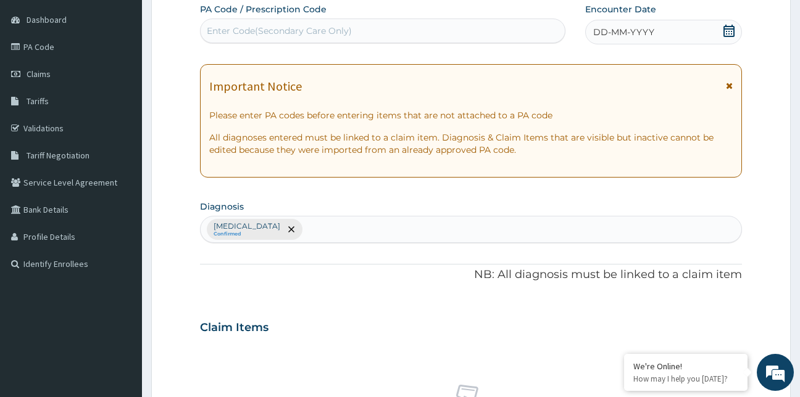
click at [258, 44] on div "PA Code / Prescription Code Enter Code(Secondary Care Only)" at bounding box center [383, 23] width 366 height 41
click at [283, 25] on div "Enter Code(Secondary Care Only)" at bounding box center [279, 31] width 145 height 12
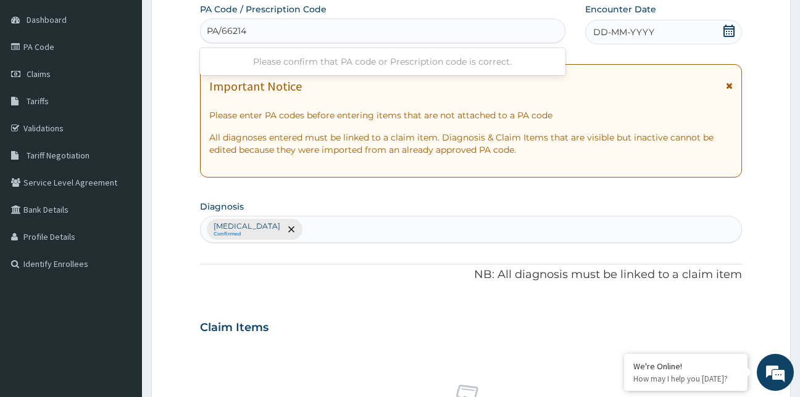
type input "PA/66214E"
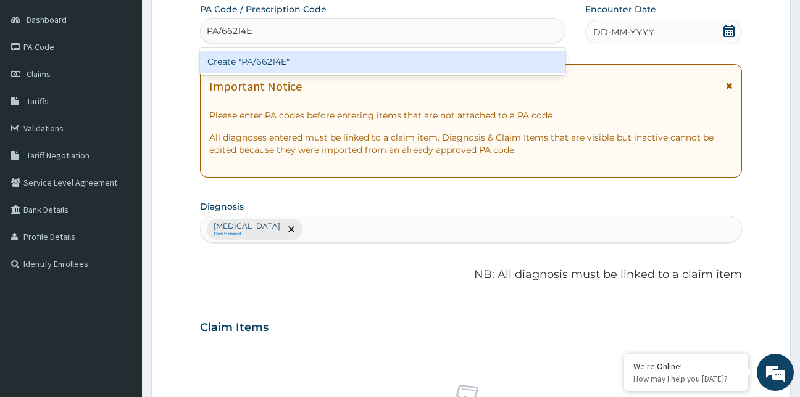
click at [292, 64] on div "Create "PA/66214E"" at bounding box center [383, 62] width 366 height 22
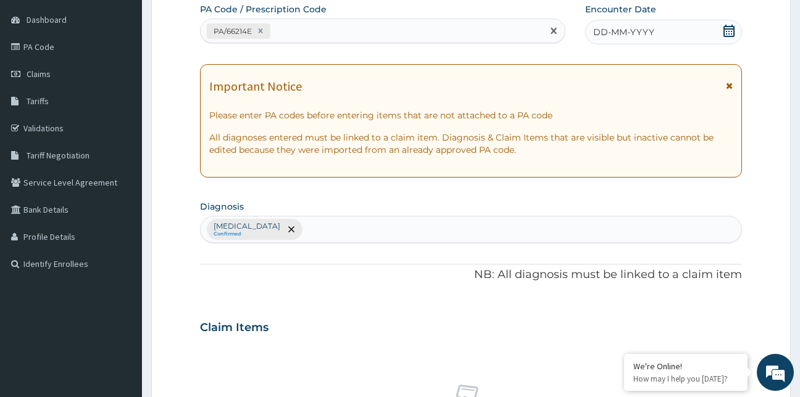
click at [731, 28] on icon at bounding box center [729, 31] width 12 height 12
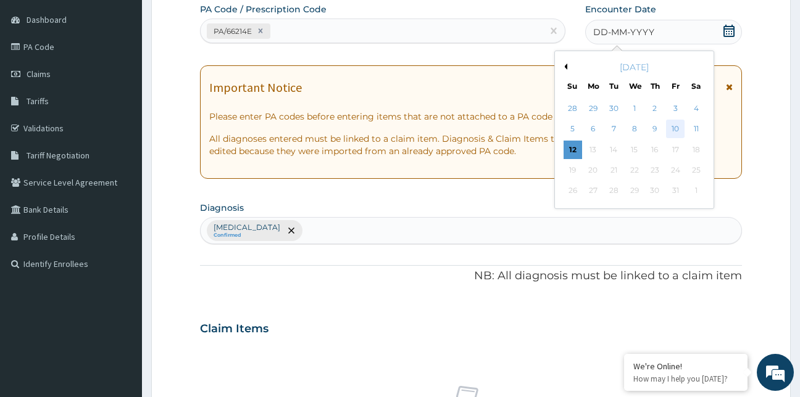
click at [675, 131] on div "10" at bounding box center [676, 129] width 19 height 19
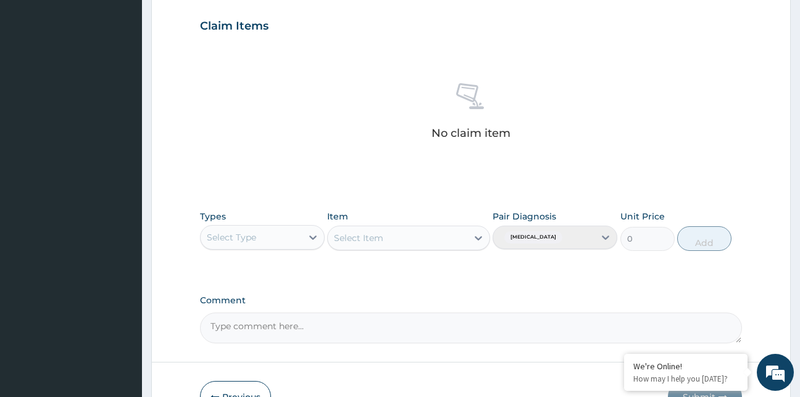
scroll to position [493, 0]
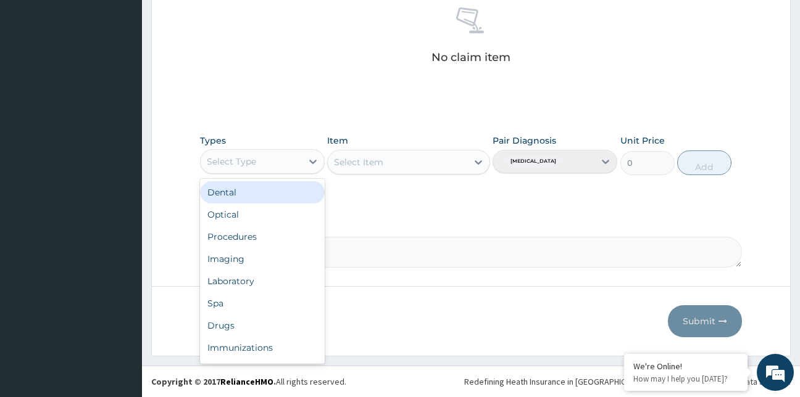
click at [273, 167] on div "Select Type" at bounding box center [251, 162] width 101 height 20
type input "g"
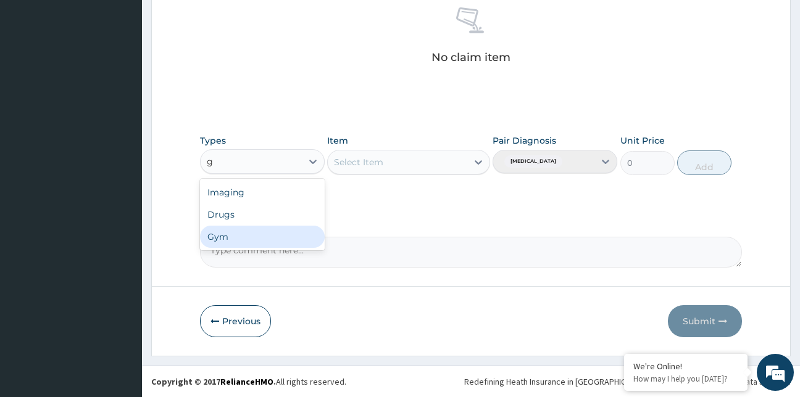
click at [271, 236] on div "Gym" at bounding box center [262, 237] width 125 height 22
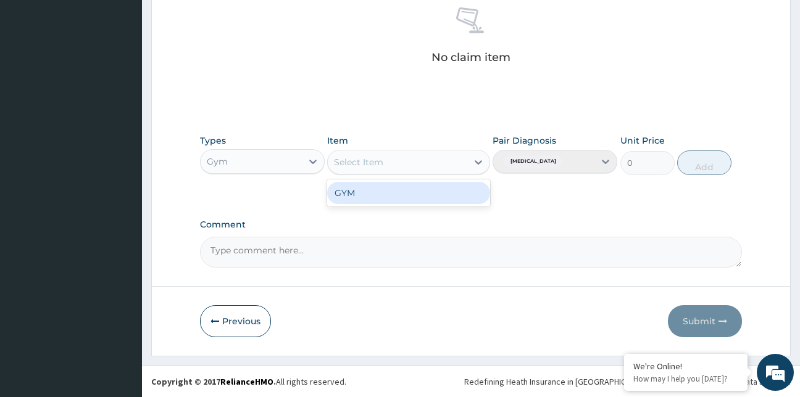
click at [435, 165] on div "Select Item" at bounding box center [397, 162] width 139 height 20
click at [443, 202] on div "GYM" at bounding box center [408, 193] width 163 height 22
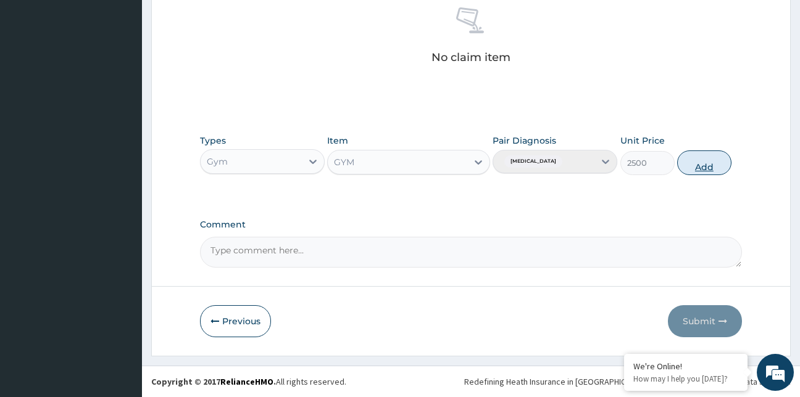
click at [701, 169] on button "Add" at bounding box center [704, 163] width 54 height 25
type input "0"
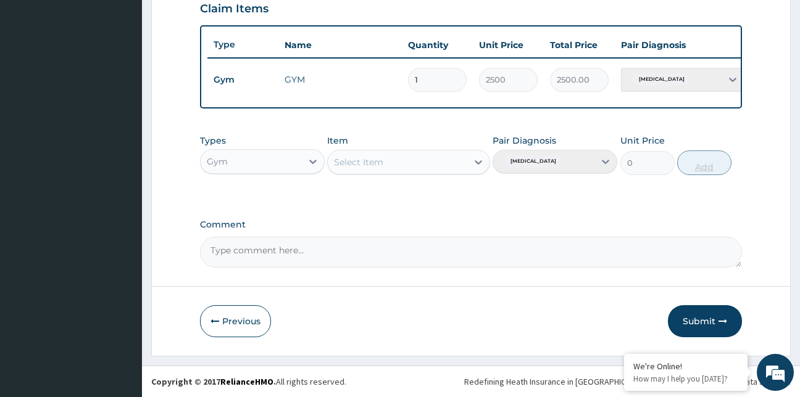
scroll to position [443, 0]
click at [707, 317] on button "Submit" at bounding box center [705, 322] width 74 height 32
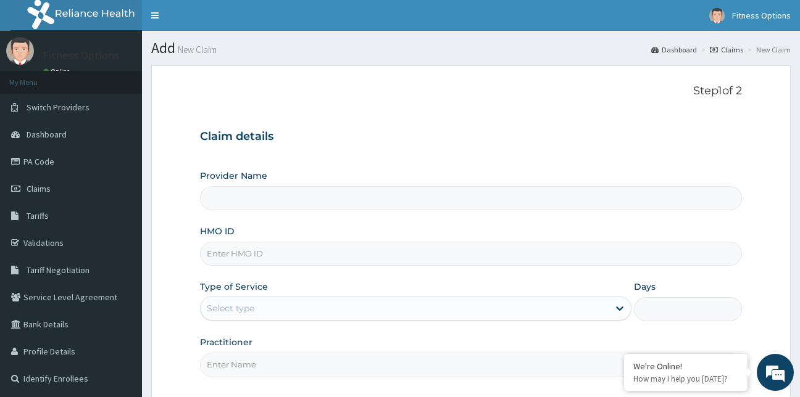
type input "Fitness Options Ltd- Surulere"
type input "1"
click at [286, 262] on input "HMO ID" at bounding box center [471, 254] width 543 height 24
type input "sss/10007/a"
click at [264, 365] on input "Practitioner" at bounding box center [471, 365] width 543 height 24
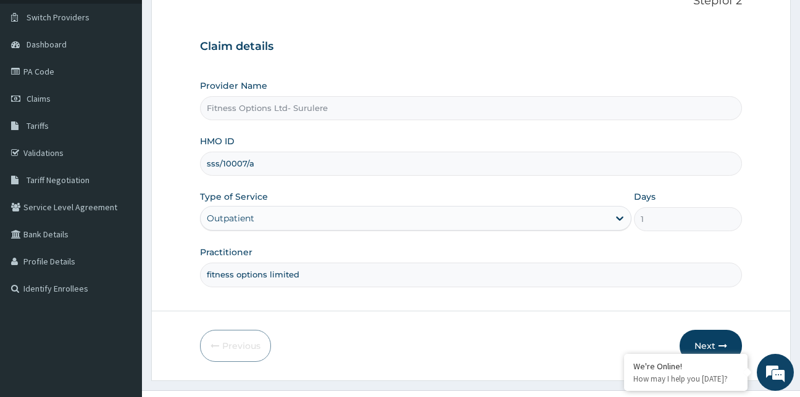
scroll to position [115, 0]
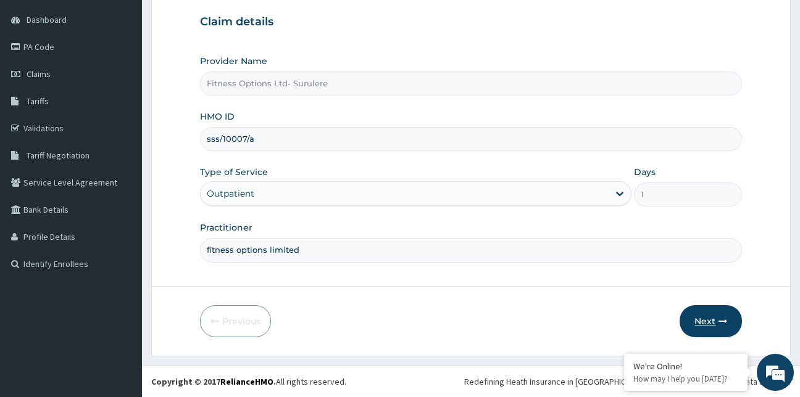
type input "fitness options limited"
click at [699, 319] on button "Next" at bounding box center [711, 322] width 62 height 32
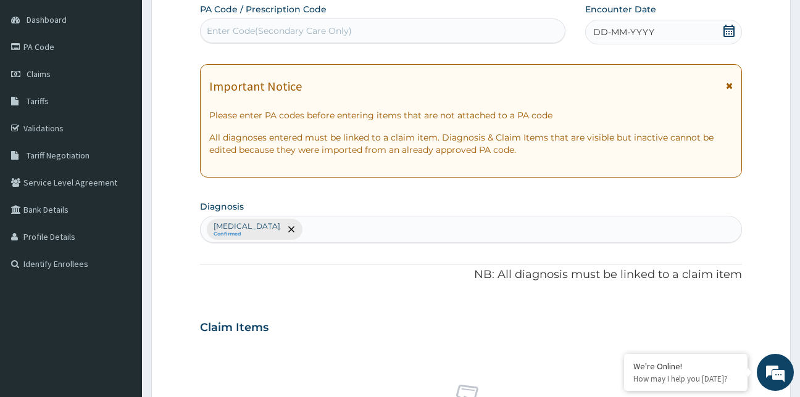
click at [410, 33] on div "Enter Code(Secondary Care Only)" at bounding box center [383, 31] width 365 height 20
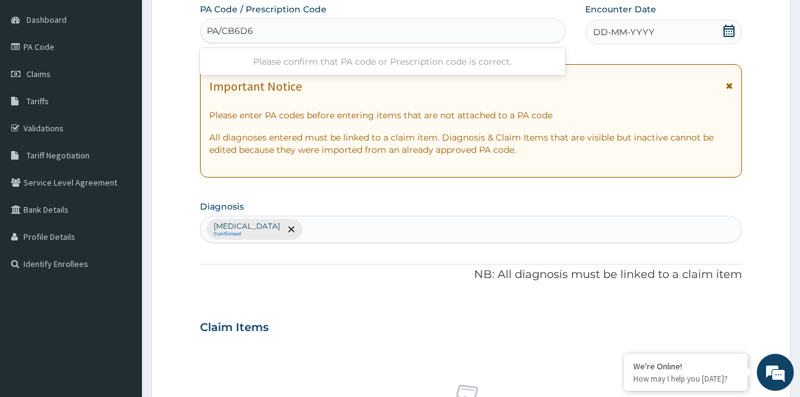
type input "PA/CB6D61"
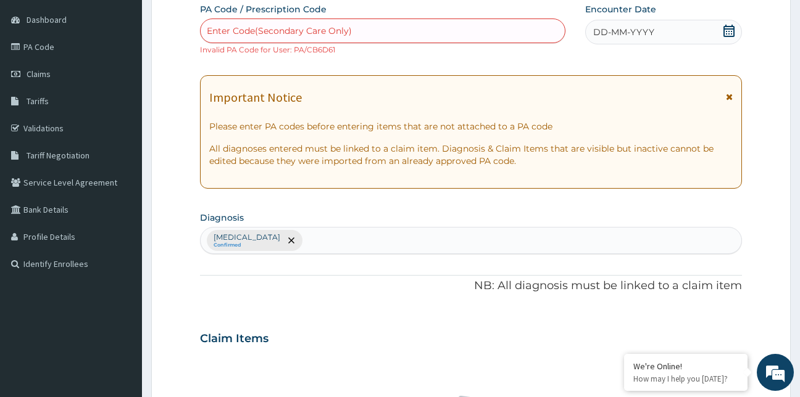
click at [731, 30] on icon at bounding box center [729, 31] width 12 height 12
click at [461, 30] on div "Enter Code(Secondary Care Only)" at bounding box center [383, 31] width 365 height 20
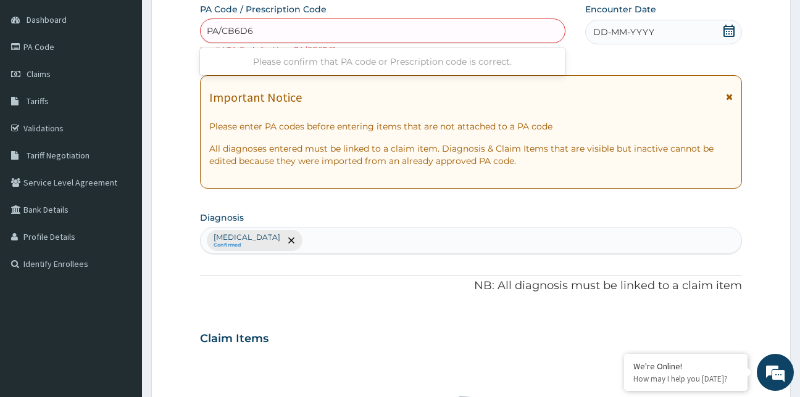
type input "PA/CB6D61"
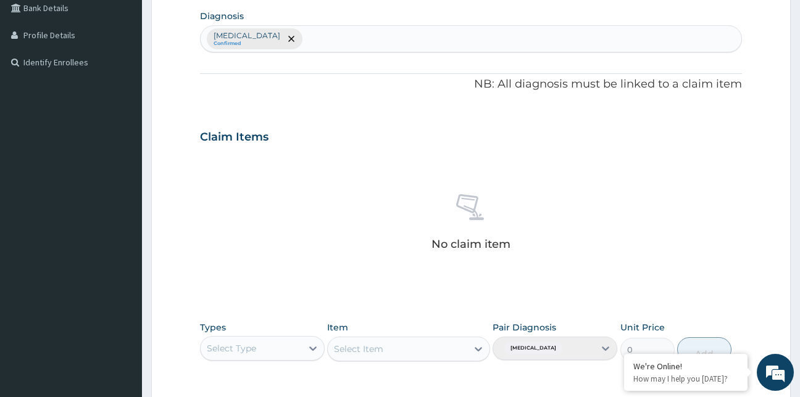
scroll to position [504, 0]
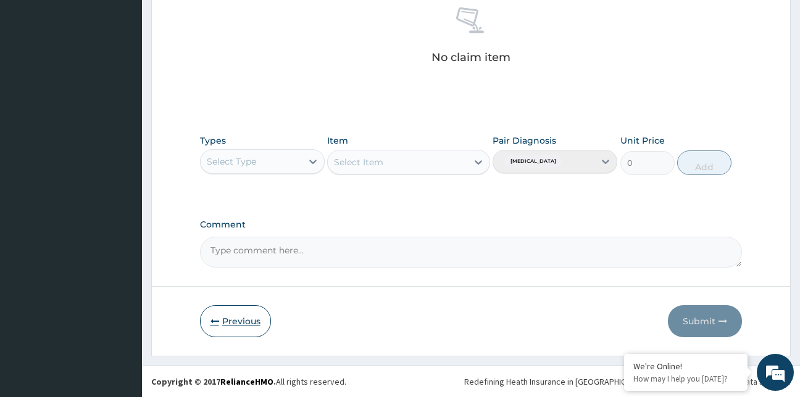
click at [235, 323] on button "Previous" at bounding box center [235, 322] width 71 height 32
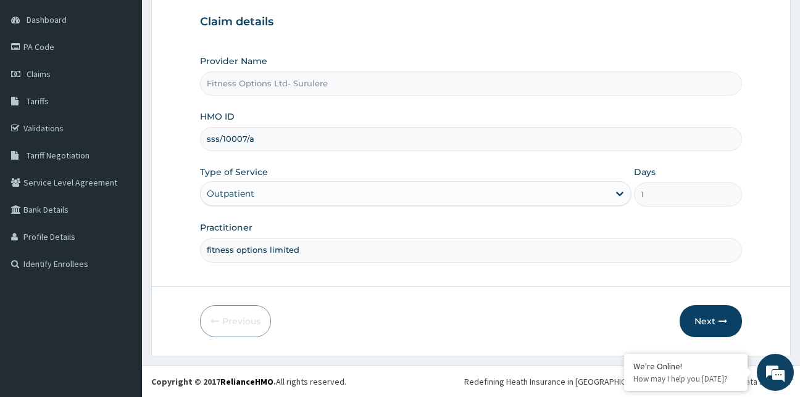
click at [269, 139] on input "sss/10007/a" at bounding box center [471, 139] width 543 height 24
type input "sss/10007/e"
click at [702, 314] on button "Next" at bounding box center [711, 322] width 62 height 32
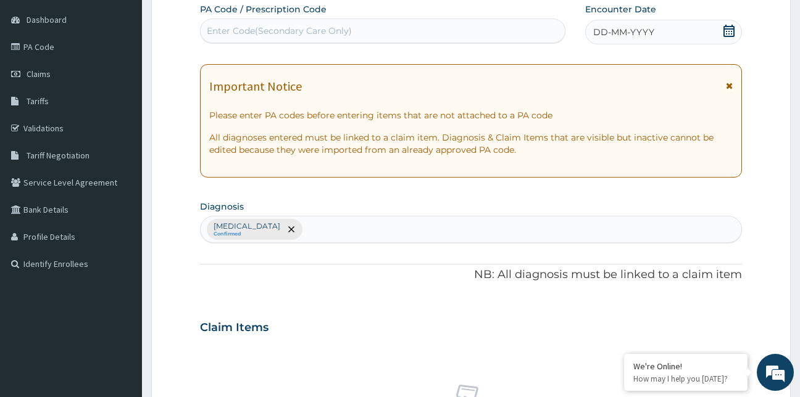
click at [263, 41] on div "Enter Code(Secondary Care Only)" at bounding box center [383, 31] width 366 height 25
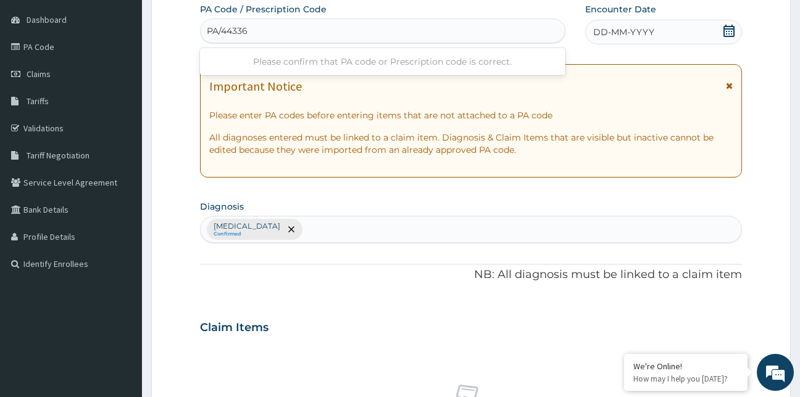
type input "PA/44336C"
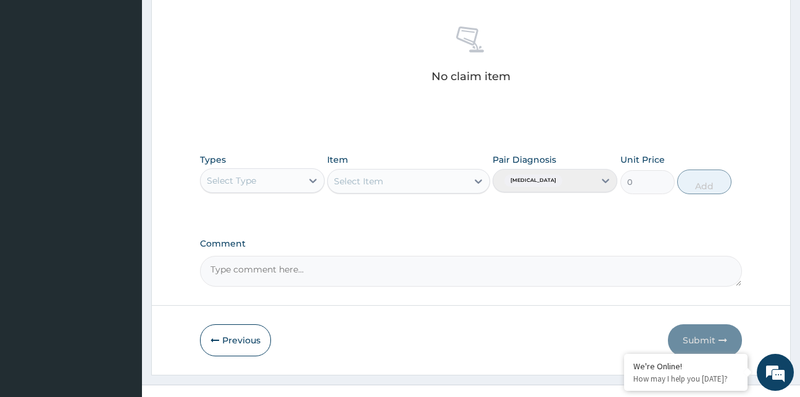
scroll to position [490, 0]
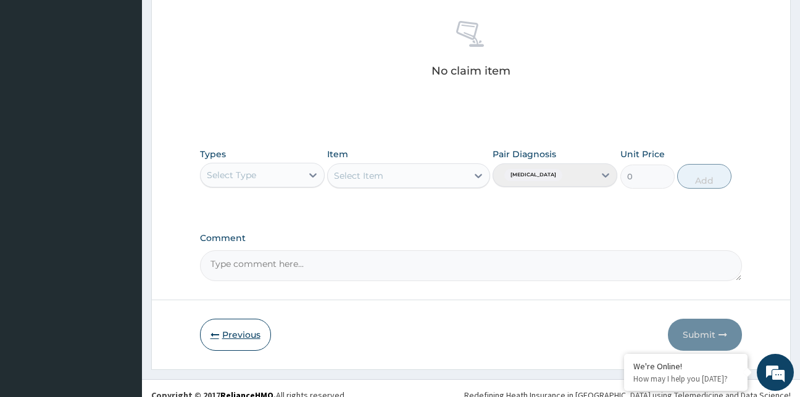
click at [249, 335] on button "Previous" at bounding box center [235, 335] width 71 height 32
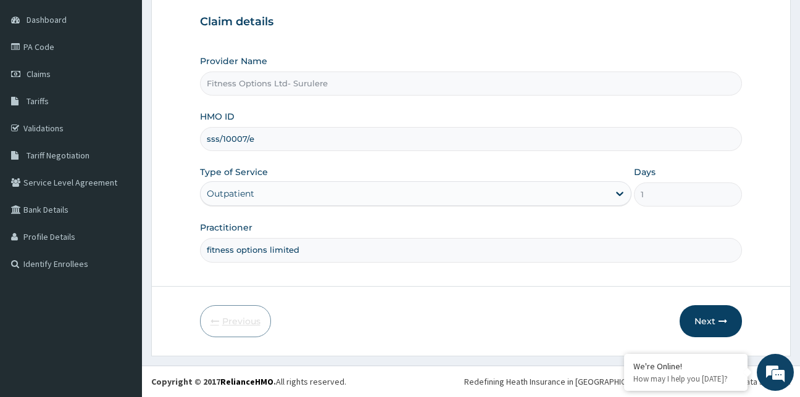
scroll to position [115, 0]
click at [257, 143] on input "sss/10007/e" at bounding box center [471, 139] width 543 height 24
type input "sss/10007/e"
click at [697, 317] on button "Next" at bounding box center [711, 322] width 62 height 32
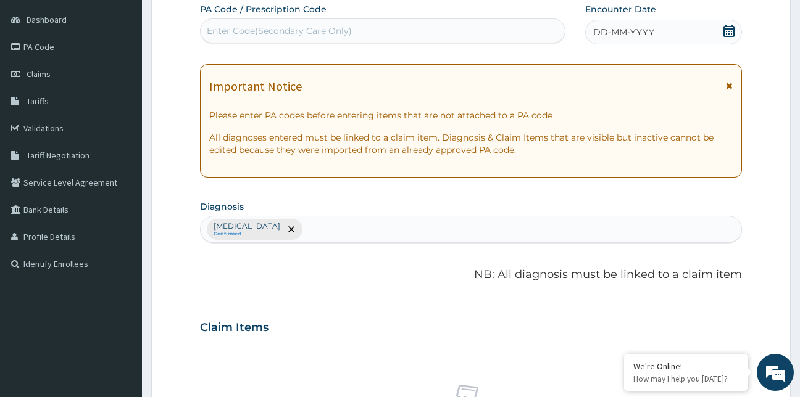
click at [453, 31] on div "Enter Code(Secondary Care Only)" at bounding box center [383, 31] width 365 height 20
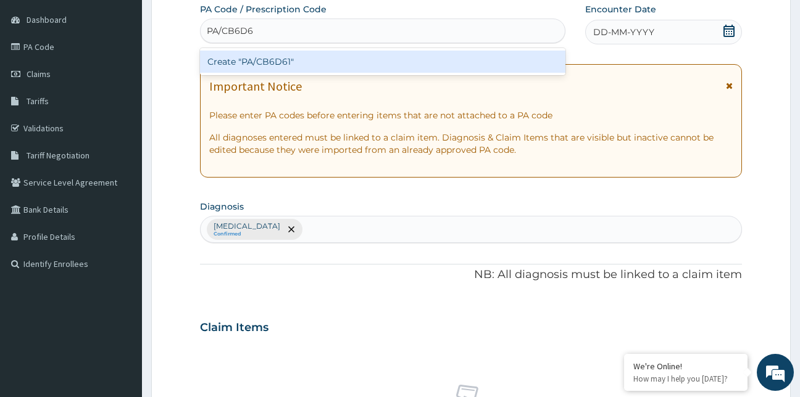
type input "PA/CB6D61"
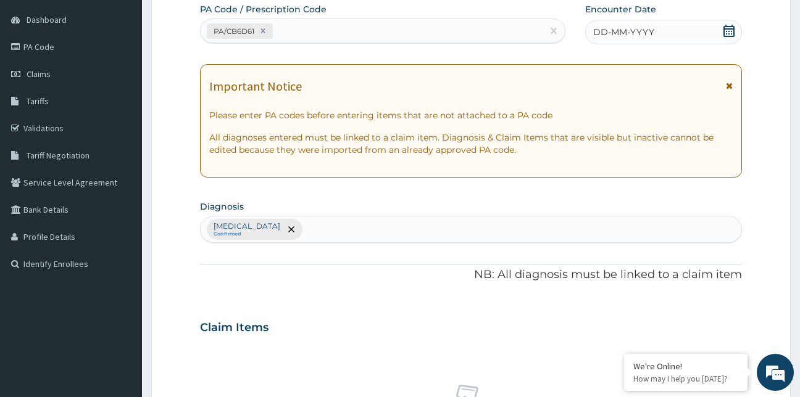
click at [734, 33] on icon at bounding box center [728, 31] width 11 height 12
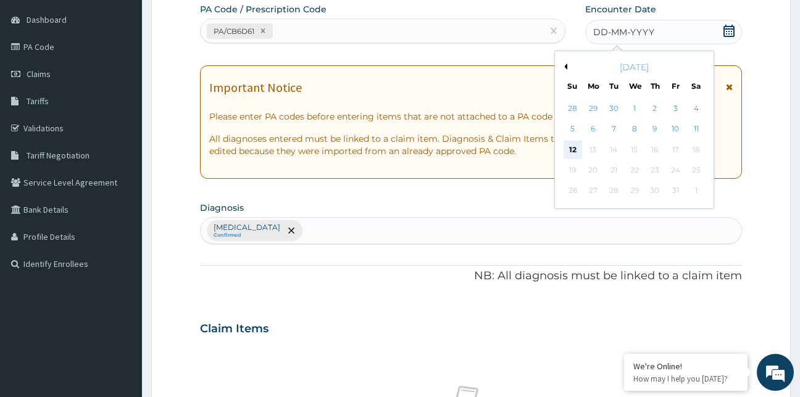
click at [573, 150] on div "12" at bounding box center [573, 150] width 19 height 19
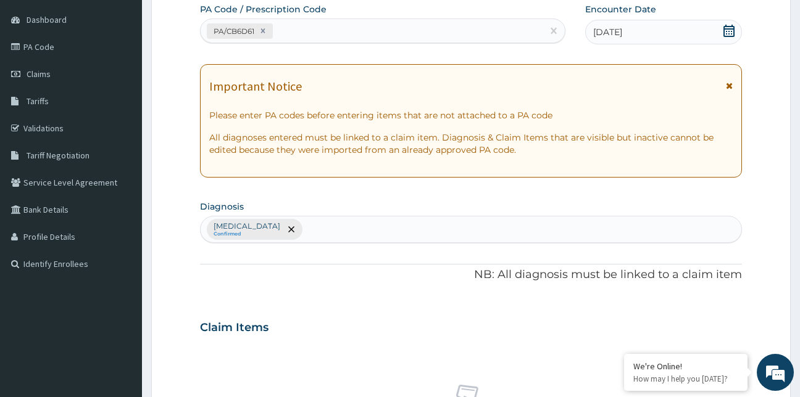
scroll to position [493, 0]
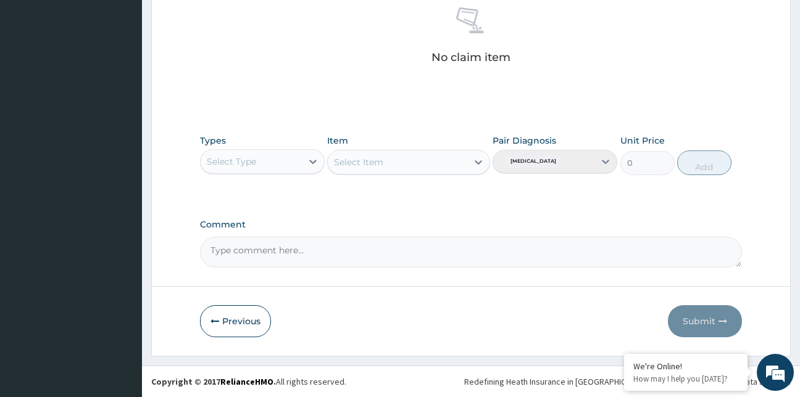
click at [273, 166] on div "Select Type" at bounding box center [251, 162] width 101 height 20
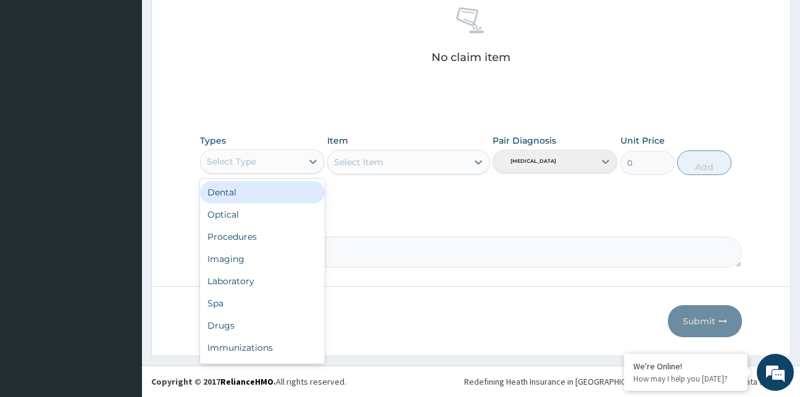
type input "g"
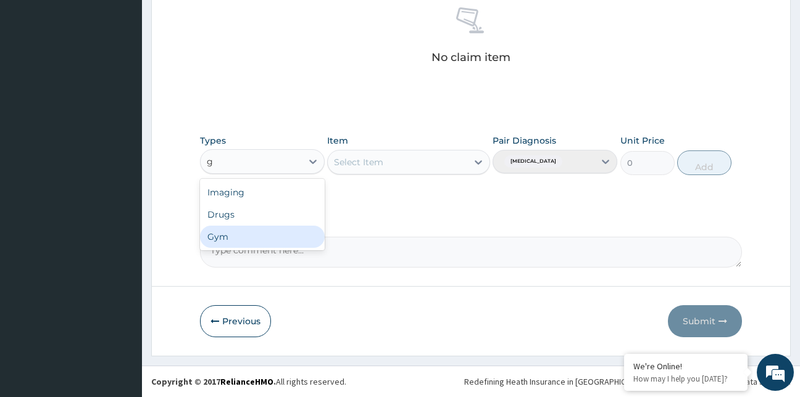
click at [272, 238] on div "Gym" at bounding box center [262, 237] width 125 height 22
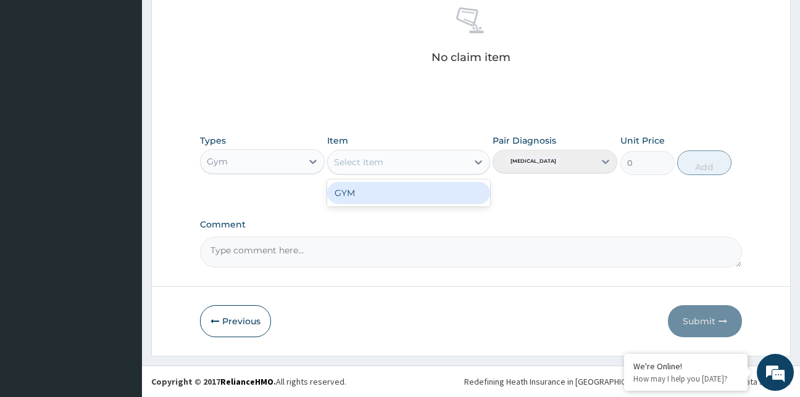
click at [457, 159] on div "Select Item" at bounding box center [397, 162] width 139 height 20
click at [456, 164] on div "Select Item" at bounding box center [397, 162] width 139 height 20
click at [462, 193] on div "GYM" at bounding box center [408, 193] width 163 height 22
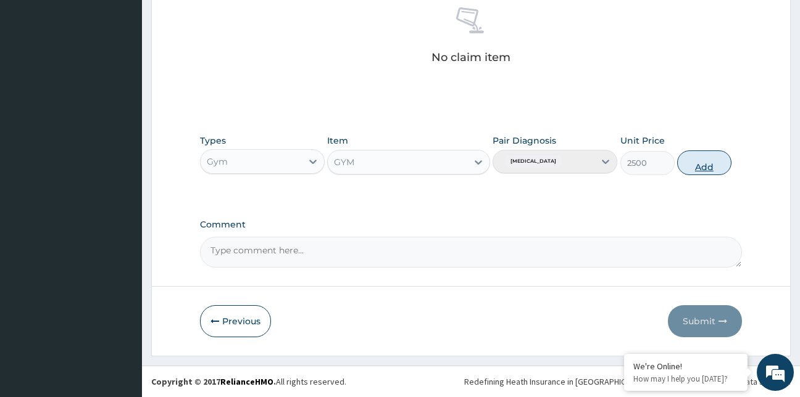
click at [717, 169] on button "Add" at bounding box center [704, 163] width 54 height 25
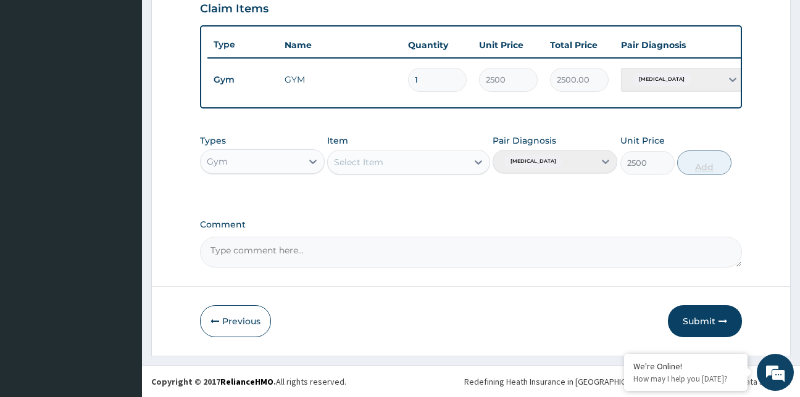
type input "0"
click at [705, 325] on button "Submit" at bounding box center [705, 322] width 74 height 32
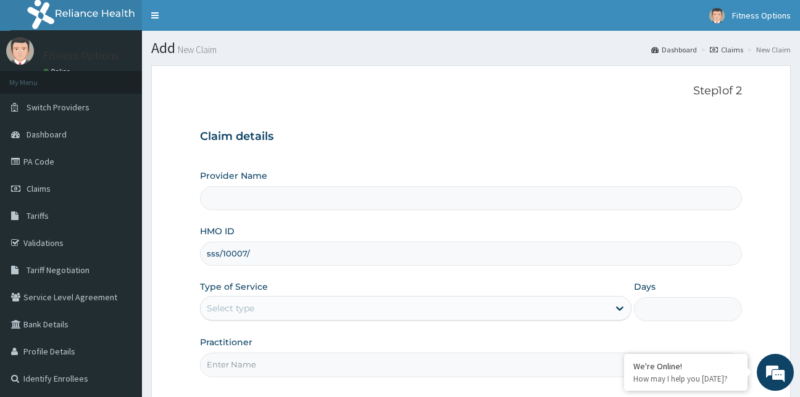
type input "sss/10007/a"
type input "Fitness Options Ltd- Surulere"
type input "1"
type input "sss/10007/a"
click at [236, 361] on input "Practitioner" at bounding box center [471, 365] width 543 height 24
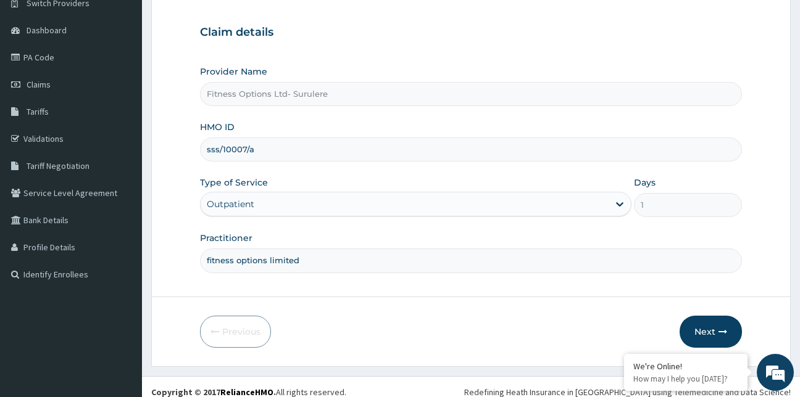
scroll to position [115, 0]
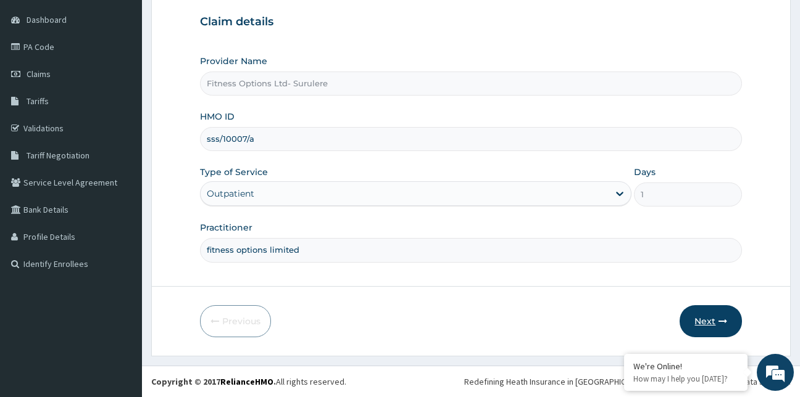
type input "fitness options limited"
click at [703, 312] on button "Next" at bounding box center [711, 322] width 62 height 32
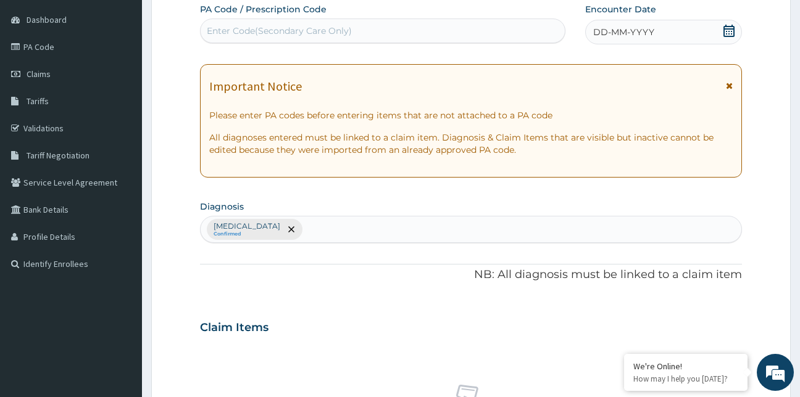
click at [240, 23] on div "Enter Code(Secondary Care Only)" at bounding box center [383, 31] width 365 height 20
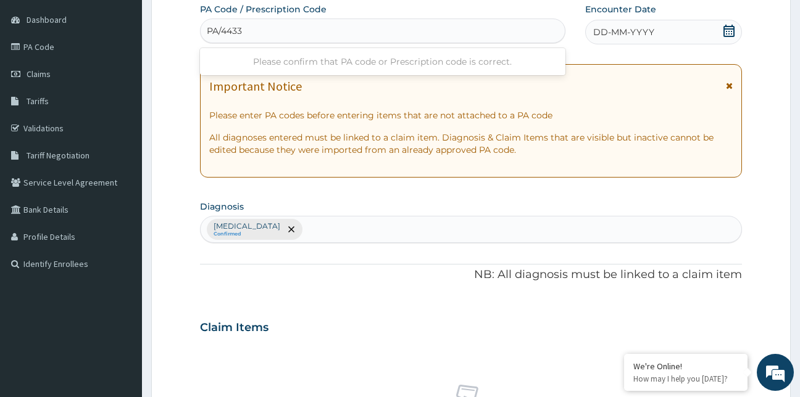
type input "PA/44336"
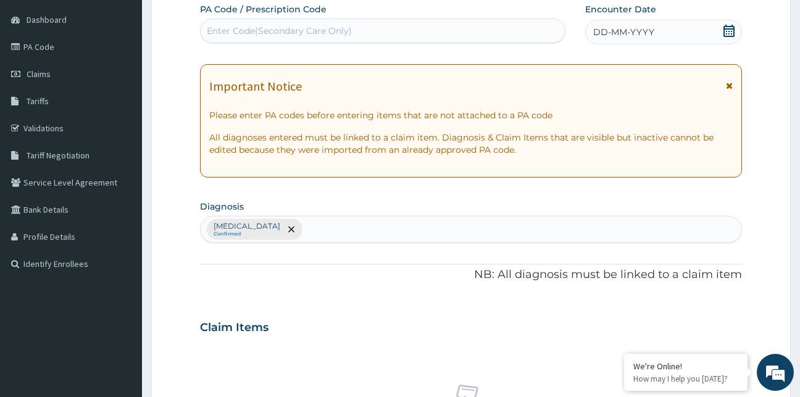
click at [240, 23] on div "Enter Code(Secondary Care Only)" at bounding box center [383, 31] width 365 height 20
type input "C"
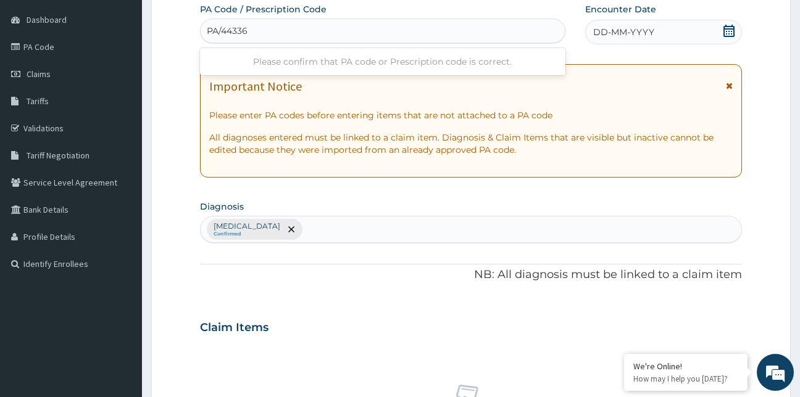
type input "PA/44336C"
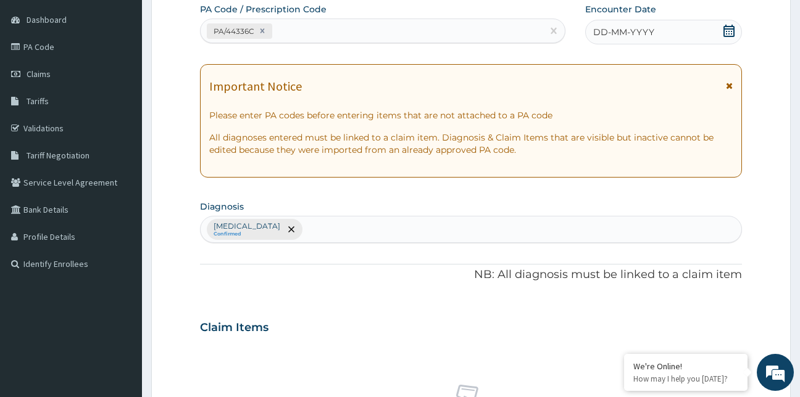
click at [729, 28] on icon at bounding box center [729, 31] width 12 height 12
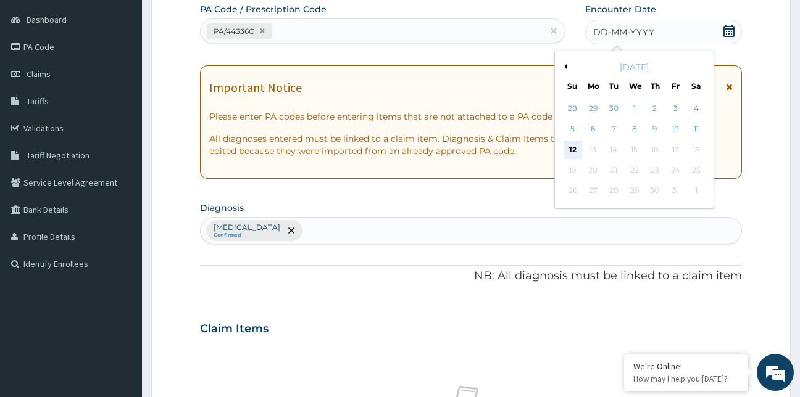
click at [568, 150] on div "12" at bounding box center [573, 150] width 19 height 19
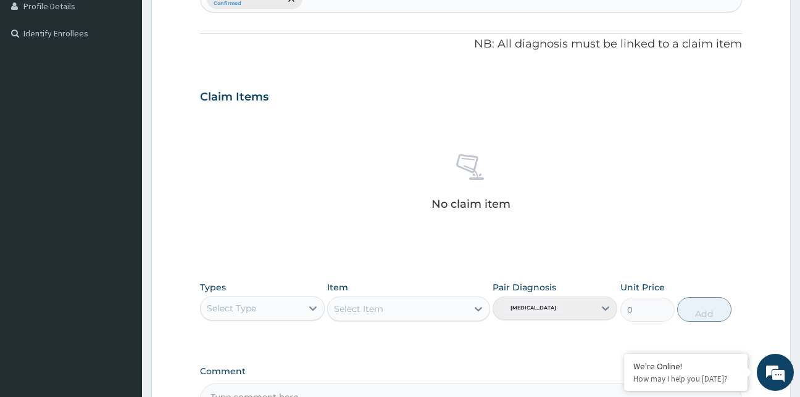
scroll to position [493, 0]
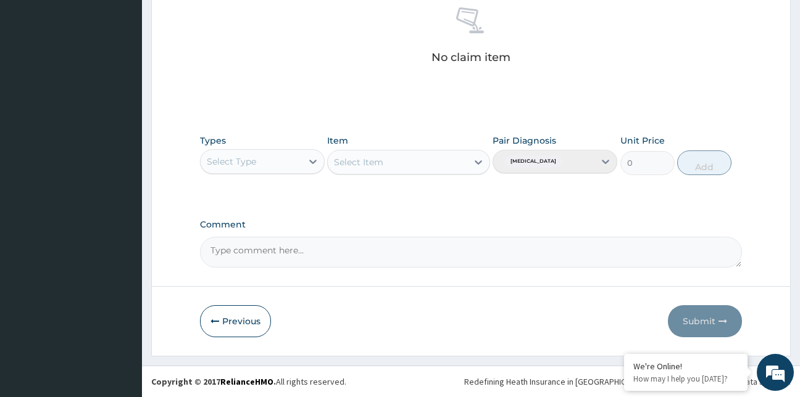
click at [253, 159] on div "Select Type" at bounding box center [231, 162] width 49 height 12
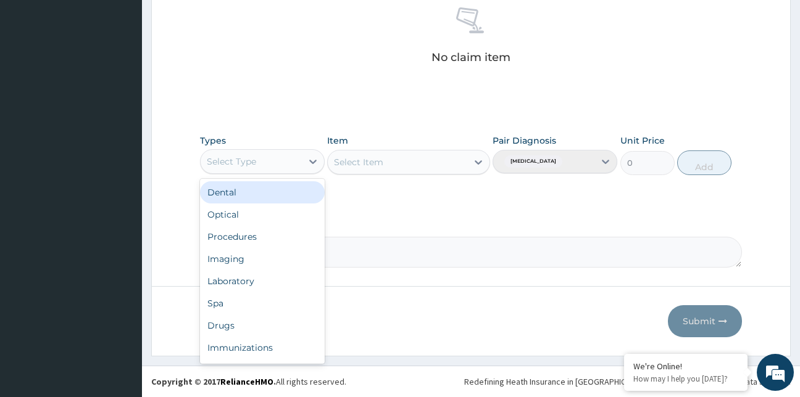
type input "g"
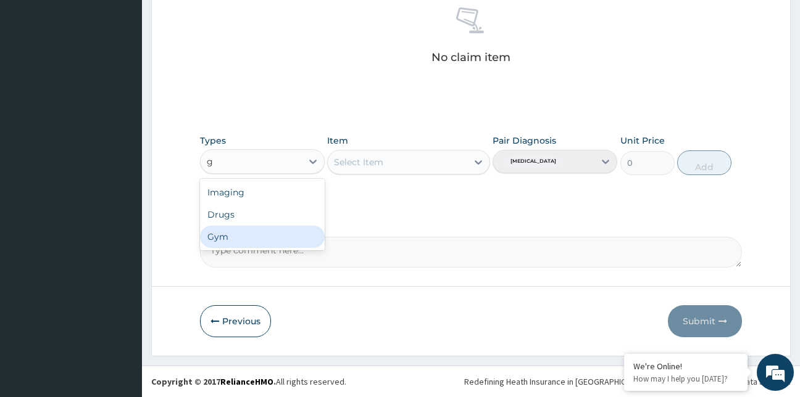
click at [249, 231] on div "Gym" at bounding box center [262, 237] width 125 height 22
click at [433, 159] on div "Select Item" at bounding box center [397, 162] width 139 height 20
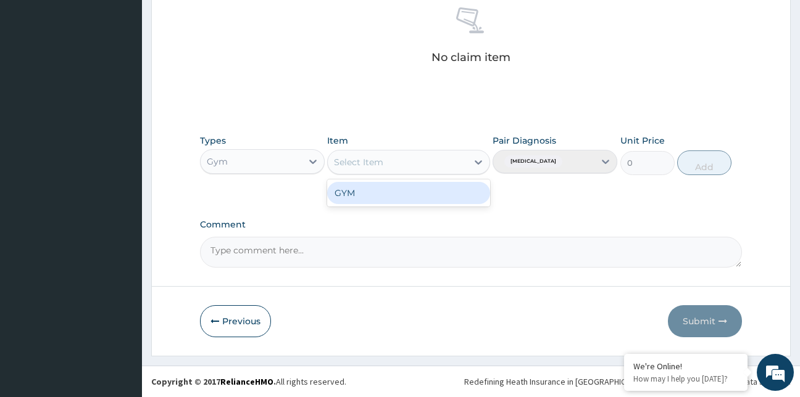
click at [444, 192] on div "GYM" at bounding box center [408, 193] width 163 height 22
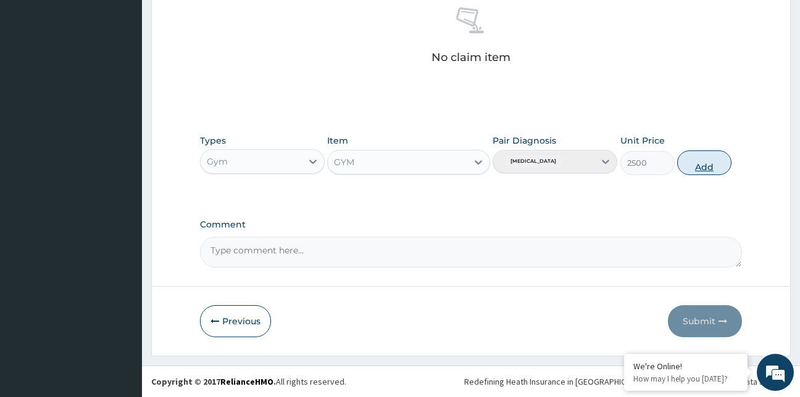
click at [712, 173] on button "Add" at bounding box center [704, 163] width 54 height 25
type input "0"
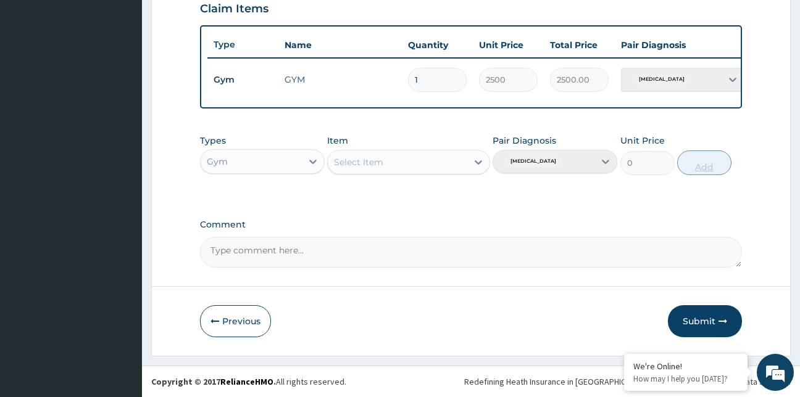
scroll to position [443, 0]
click at [696, 320] on button "Submit" at bounding box center [705, 322] width 74 height 32
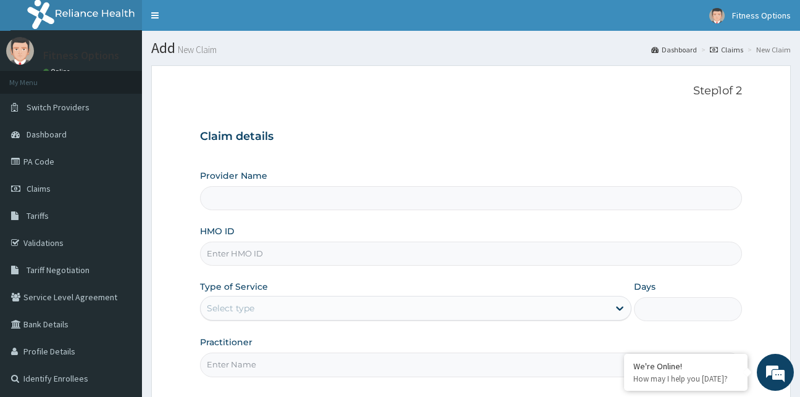
drag, startPoint x: 0, startPoint y: 0, endPoint x: 229, endPoint y: 248, distance: 337.2
click at [229, 248] on input "HMO ID" at bounding box center [471, 254] width 543 height 24
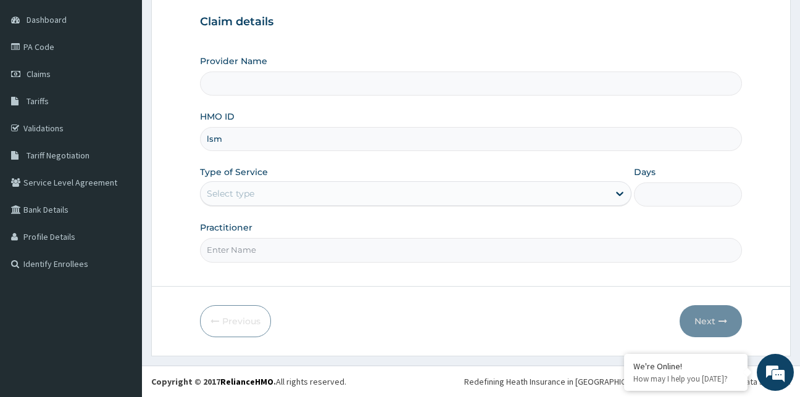
type input "lsm/"
type input "Fitness Options Ltd- Surulere"
type input "1"
type input "lsm/10007/a"
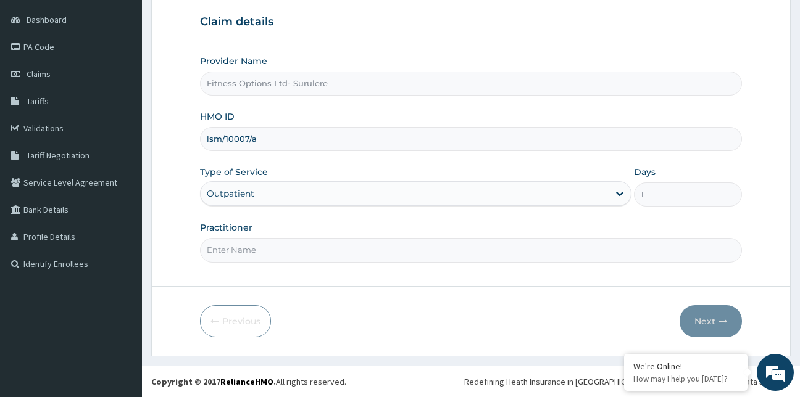
click at [235, 245] on input "Practitioner" at bounding box center [471, 250] width 543 height 24
type input "fitness options limited"
click at [701, 320] on button "Next" at bounding box center [711, 322] width 62 height 32
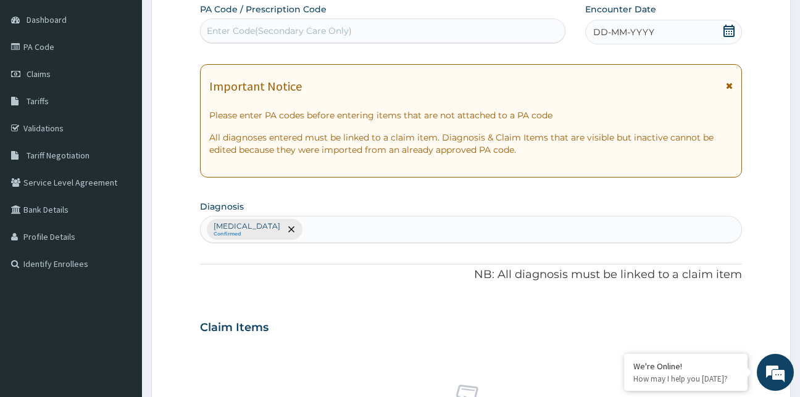
click at [463, 28] on div "Enter Code(Secondary Care Only)" at bounding box center [383, 31] width 365 height 20
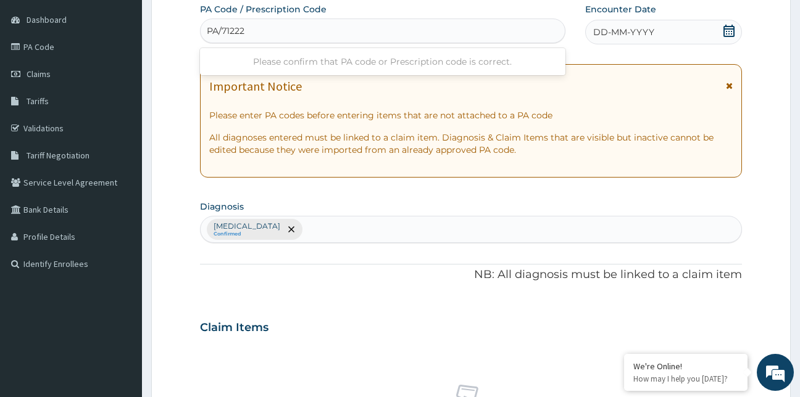
type input "PA/712228"
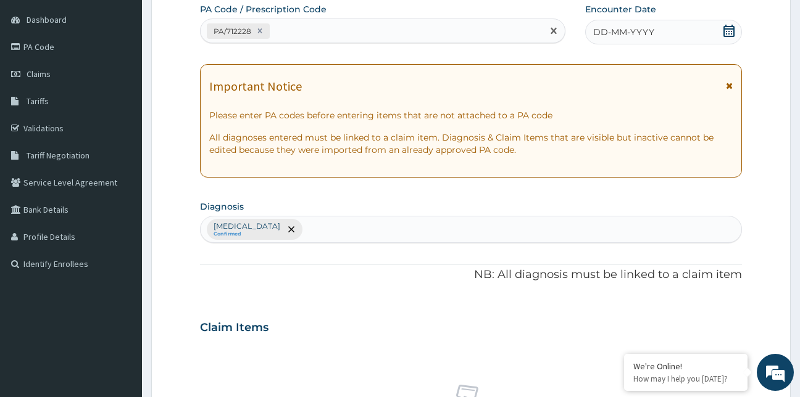
click at [730, 31] on icon at bounding box center [729, 31] width 12 height 12
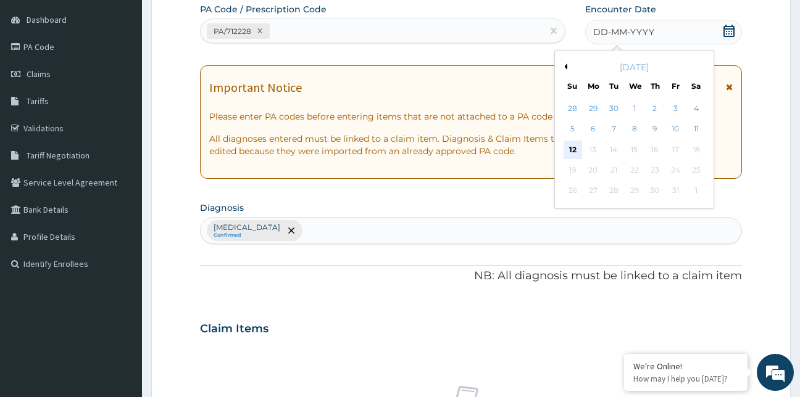
click at [570, 150] on div "12" at bounding box center [573, 150] width 19 height 19
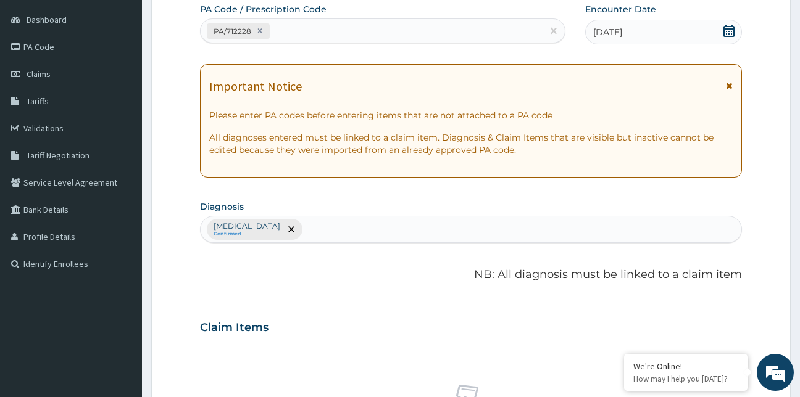
scroll to position [493, 0]
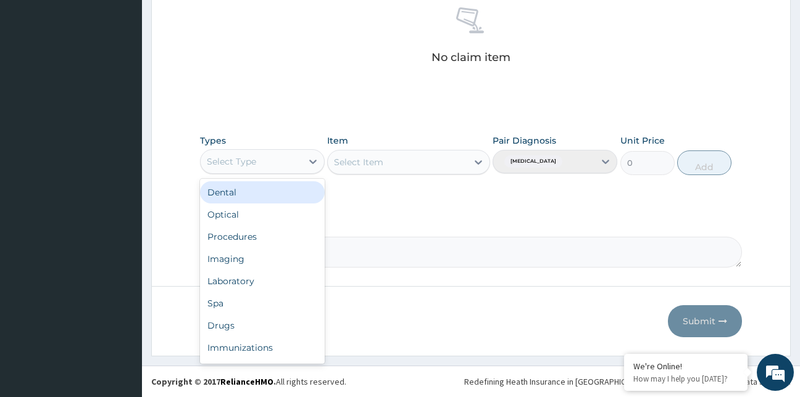
click at [253, 159] on div "Select Type" at bounding box center [231, 162] width 49 height 12
type input "g"
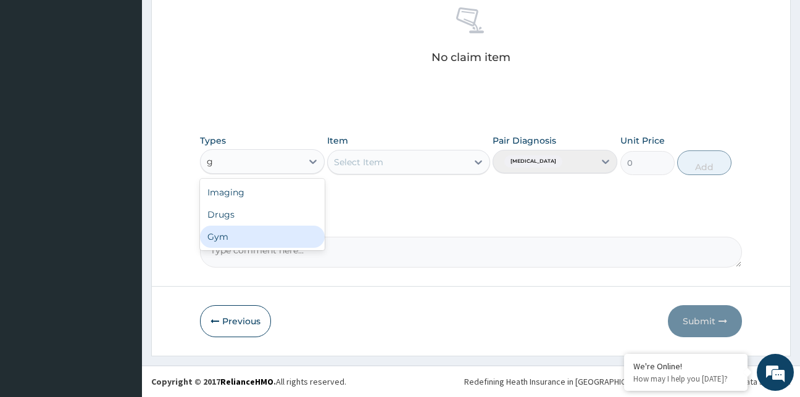
click at [254, 237] on div "Gym" at bounding box center [262, 237] width 125 height 22
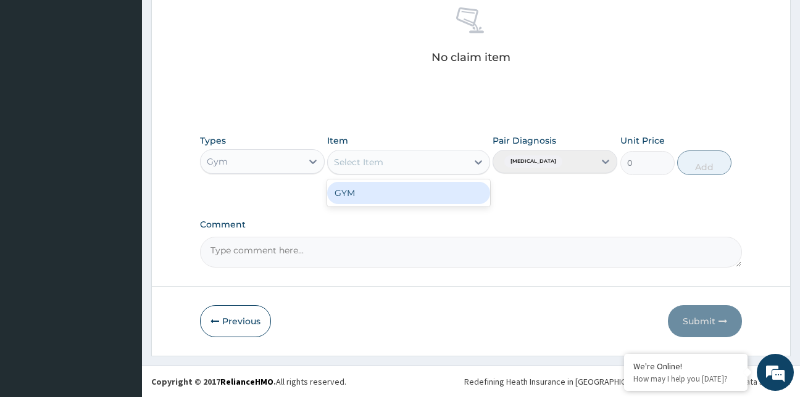
click at [407, 164] on div "Select Item" at bounding box center [397, 162] width 139 height 20
click at [418, 191] on div "GYM" at bounding box center [408, 193] width 163 height 22
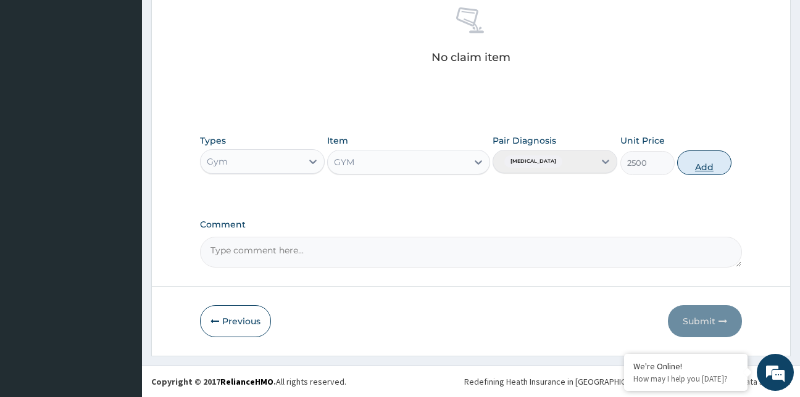
click at [710, 164] on button "Add" at bounding box center [704, 163] width 54 height 25
type input "0"
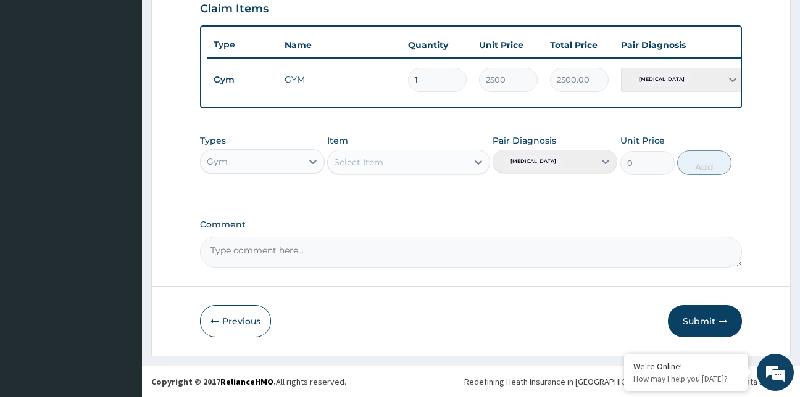
scroll to position [443, 0]
click at [691, 328] on button "Submit" at bounding box center [705, 322] width 74 height 32
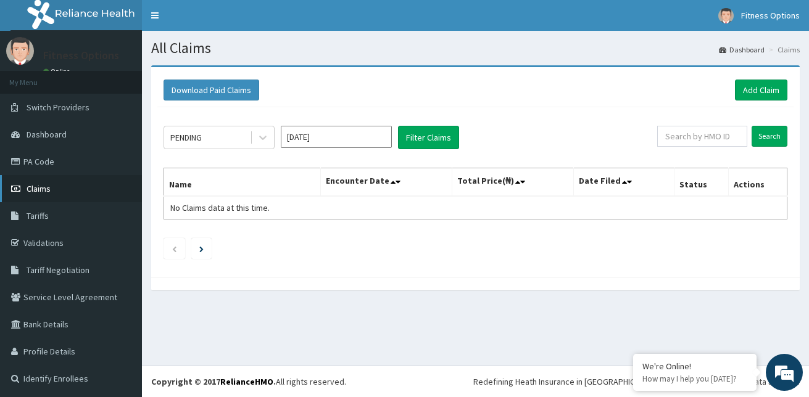
click at [60, 198] on link "Claims" at bounding box center [71, 188] width 142 height 27
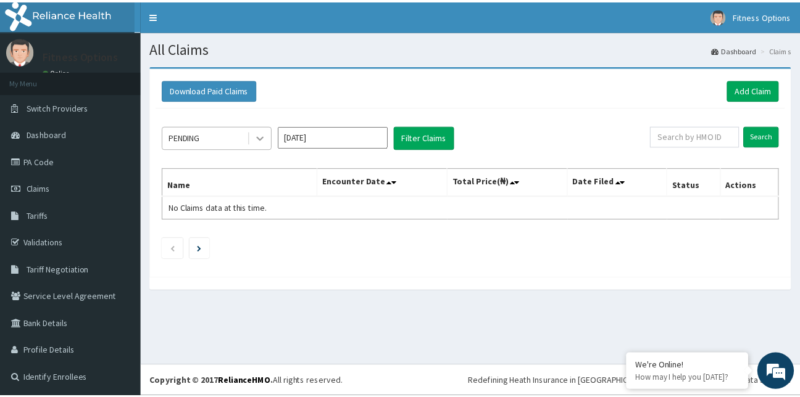
scroll to position [14, 36]
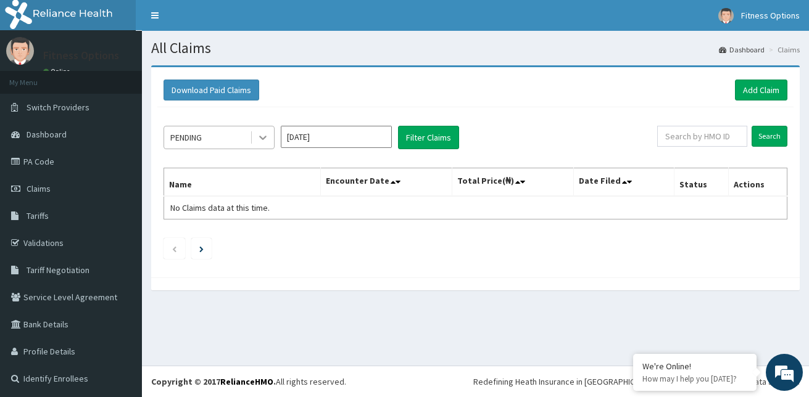
click at [271, 141] on div at bounding box center [263, 138] width 22 height 22
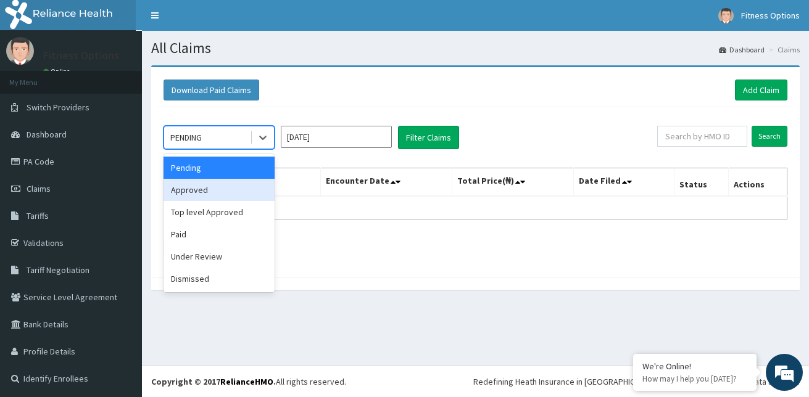
click at [204, 193] on div "Approved" at bounding box center [219, 190] width 111 height 22
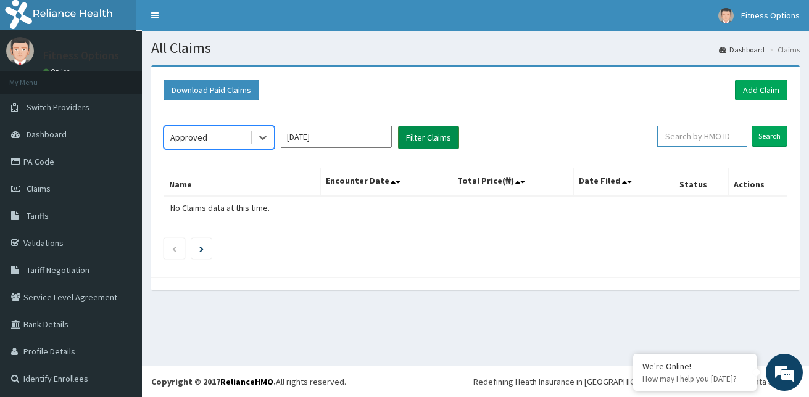
click at [417, 140] on button "Filter Claims" at bounding box center [428, 137] width 61 height 23
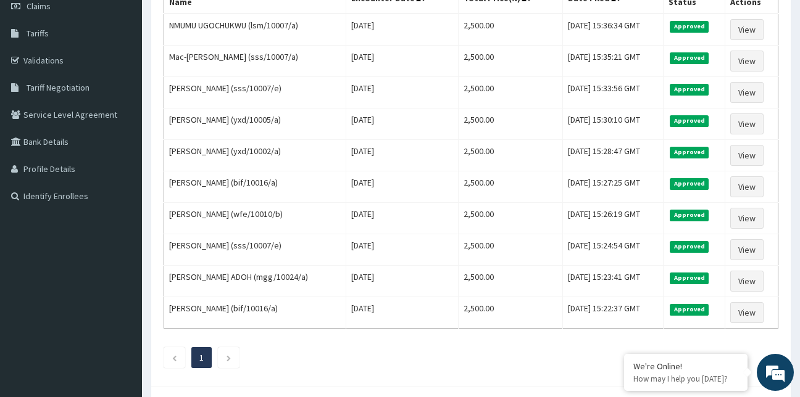
scroll to position [0, 0]
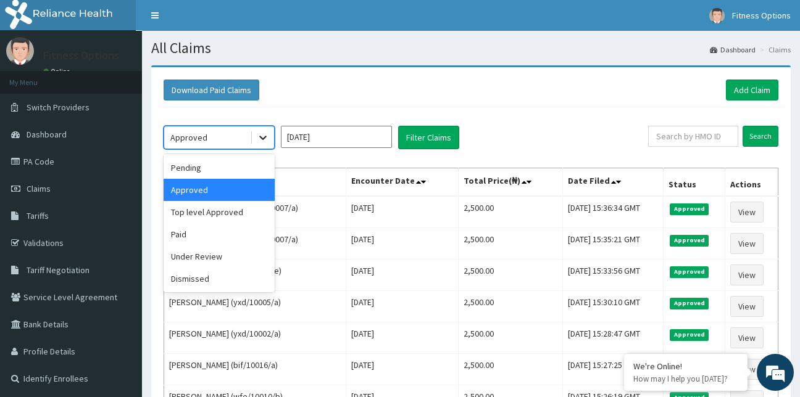
click at [268, 141] on icon at bounding box center [263, 137] width 12 height 12
click at [230, 219] on div "Top level Approved" at bounding box center [219, 212] width 111 height 22
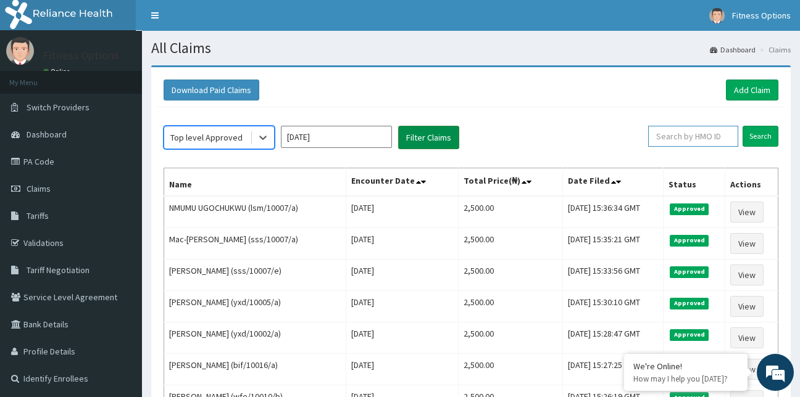
click at [430, 142] on button "Filter Claims" at bounding box center [428, 137] width 61 height 23
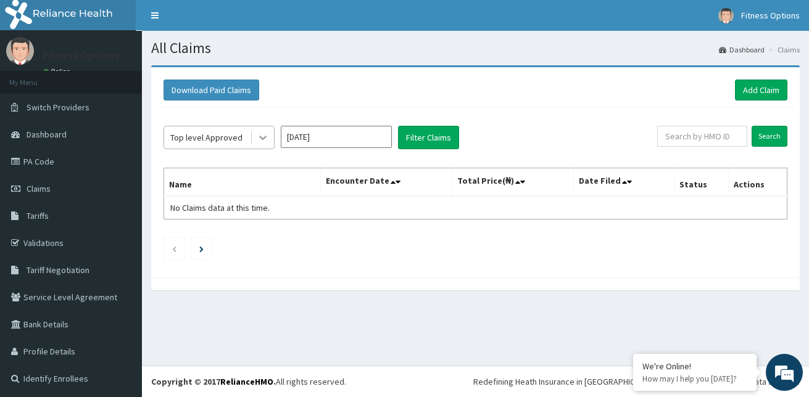
click at [262, 139] on icon at bounding box center [262, 138] width 7 height 4
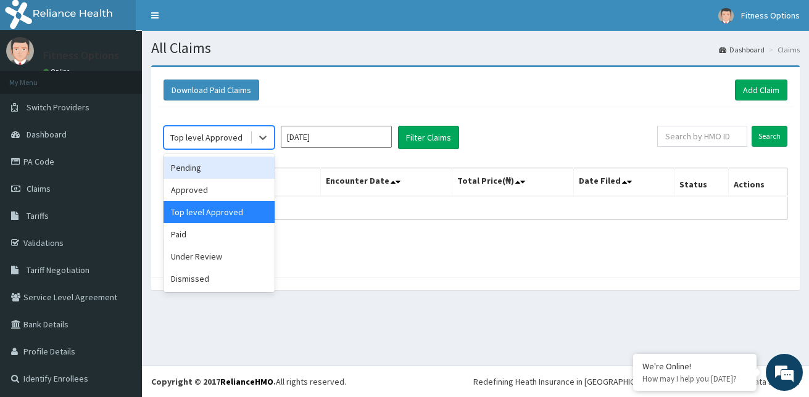
click at [207, 167] on div "Pending" at bounding box center [219, 168] width 111 height 22
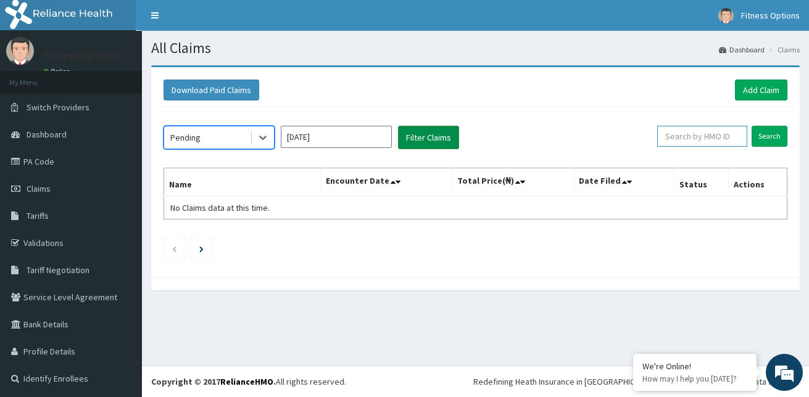
click at [423, 140] on button "Filter Claims" at bounding box center [428, 137] width 61 height 23
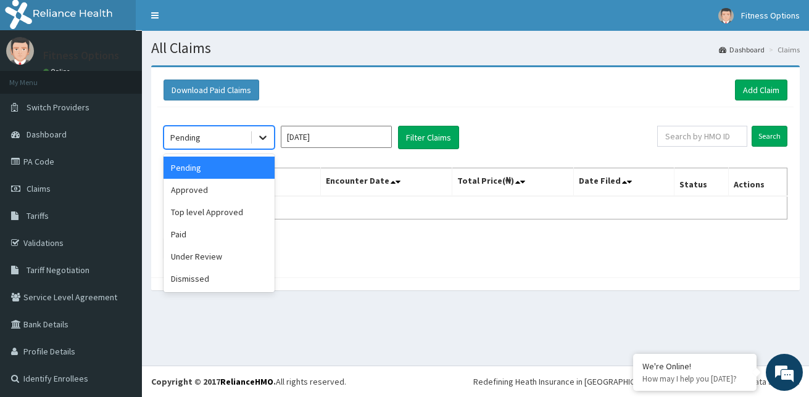
click at [261, 133] on icon at bounding box center [263, 137] width 12 height 12
click at [225, 278] on div "Dismissed" at bounding box center [219, 279] width 111 height 22
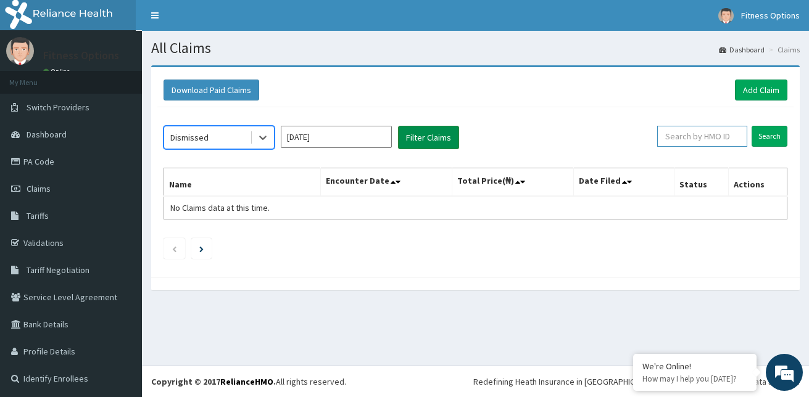
click at [420, 139] on button "Filter Claims" at bounding box center [428, 137] width 61 height 23
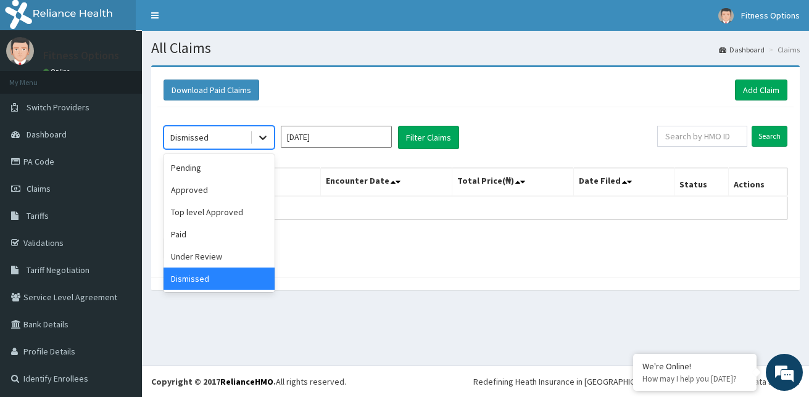
click at [257, 138] on icon at bounding box center [263, 137] width 12 height 12
click at [218, 257] on div "Under Review" at bounding box center [219, 257] width 111 height 22
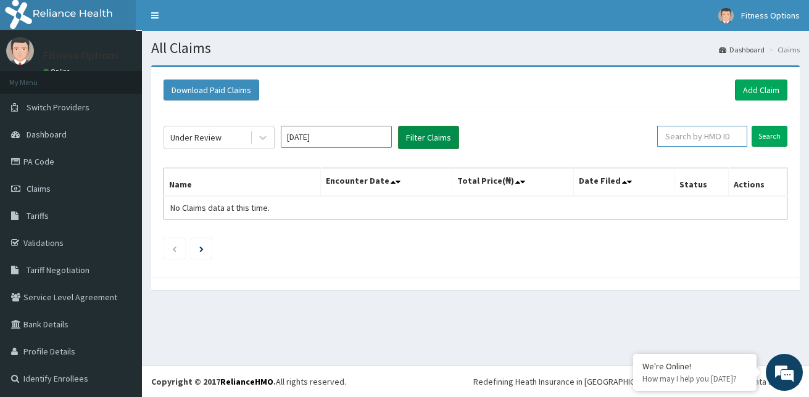
click at [432, 140] on button "Filter Claims" at bounding box center [428, 137] width 61 height 23
click at [263, 143] on icon at bounding box center [263, 137] width 12 height 12
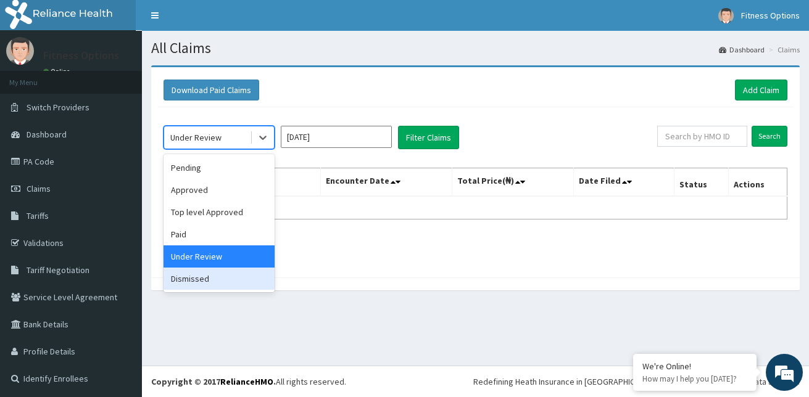
click at [218, 287] on div "Dismissed" at bounding box center [219, 279] width 111 height 22
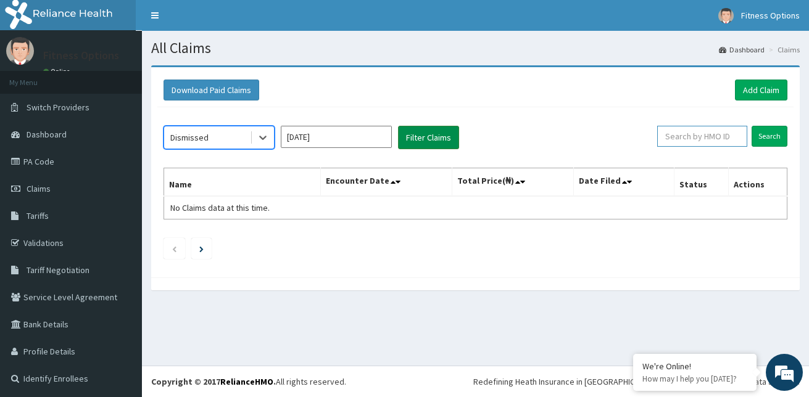
click at [430, 147] on button "Filter Claims" at bounding box center [428, 137] width 61 height 23
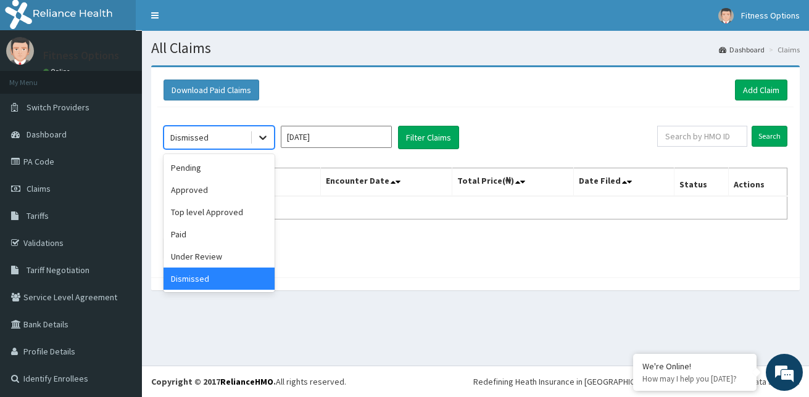
click at [262, 135] on icon at bounding box center [263, 137] width 12 height 12
click at [187, 237] on div "Paid" at bounding box center [219, 234] width 111 height 22
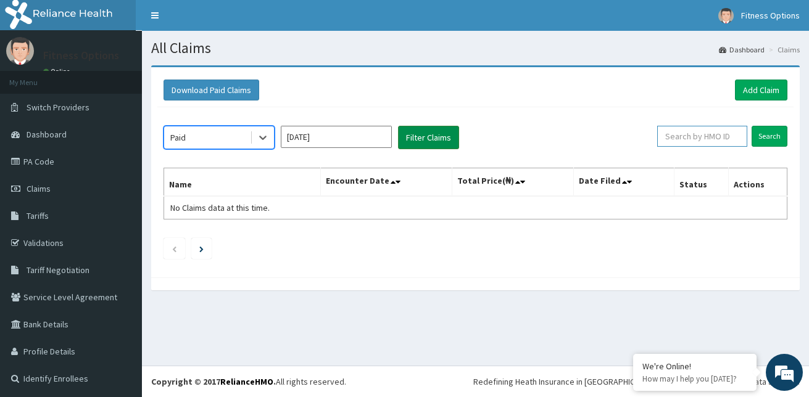
click at [423, 139] on button "Filter Claims" at bounding box center [428, 137] width 61 height 23
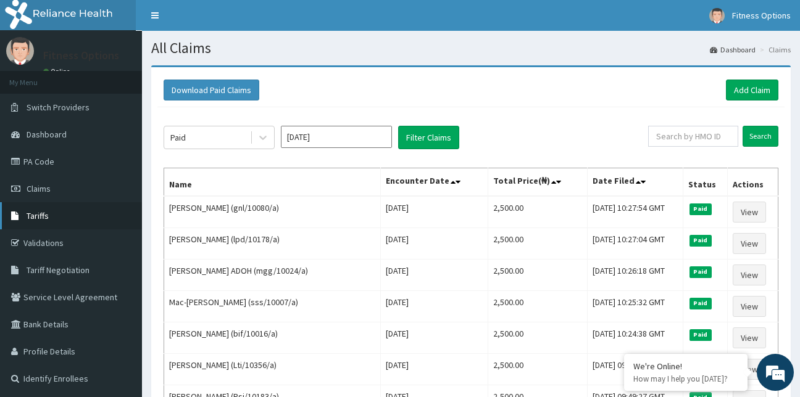
click at [48, 213] on span "Tariffs" at bounding box center [38, 215] width 22 height 11
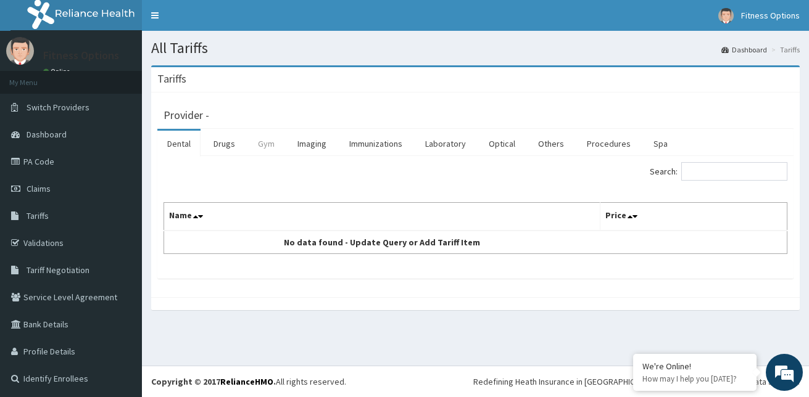
click at [267, 150] on link "Gym" at bounding box center [266, 144] width 36 height 26
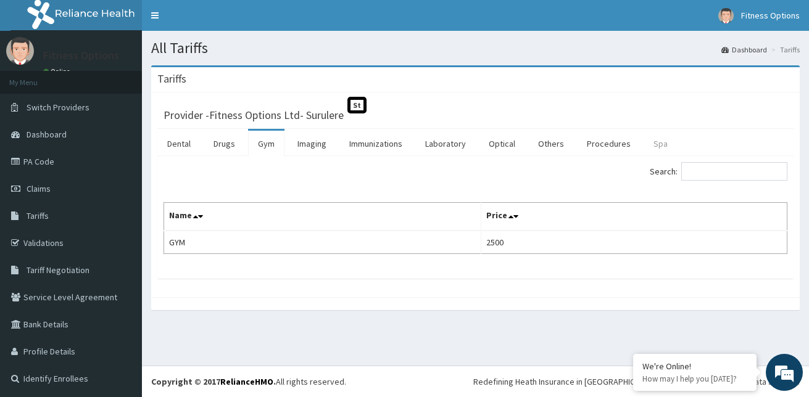
click at [653, 147] on link "Spa" at bounding box center [661, 144] width 34 height 26
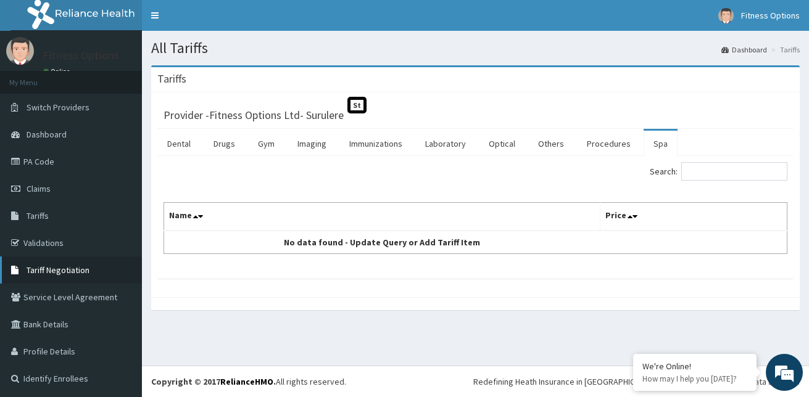
click at [75, 276] on link "Tariff Negotiation" at bounding box center [71, 270] width 142 height 27
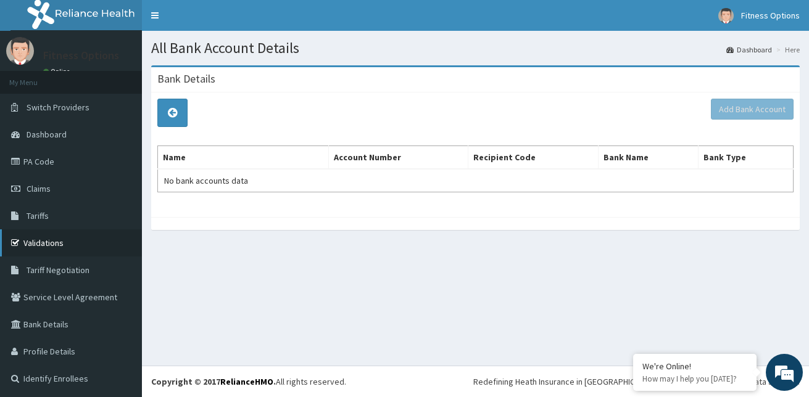
click at [65, 245] on link "Validations" at bounding box center [71, 243] width 142 height 27
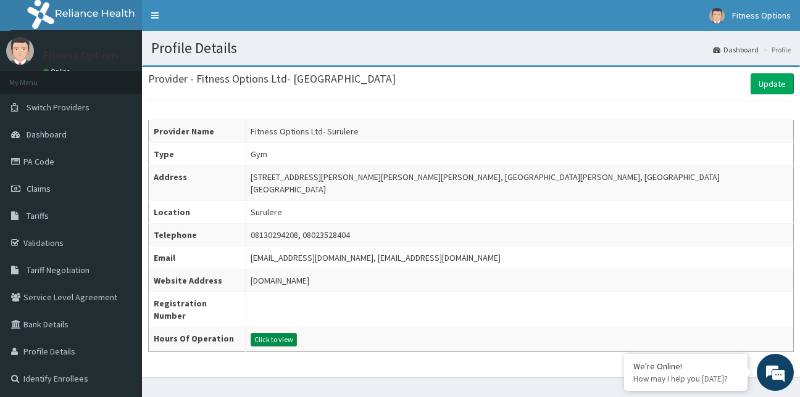
click at [268, 335] on button "Click to view" at bounding box center [274, 340] width 46 height 14
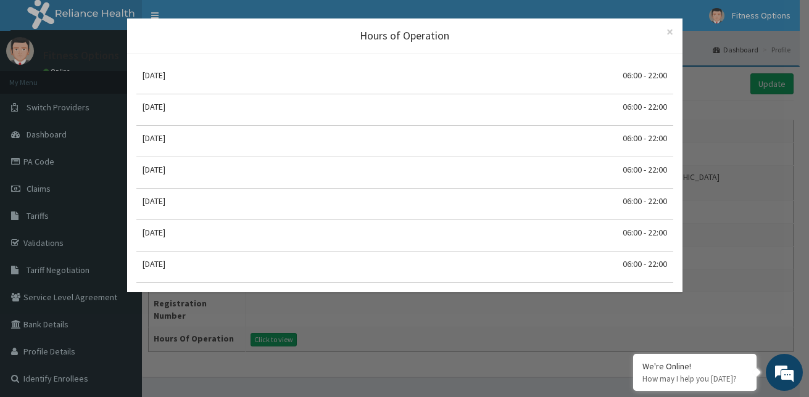
click at [355, 378] on div "Hours of Operation × Close [DATE] 06:00 - 22:00 [DATE] 06:00 - 22:00 [DATE] 06:…" at bounding box center [404, 198] width 809 height 397
